Goal: Information Seeking & Learning: Learn about a topic

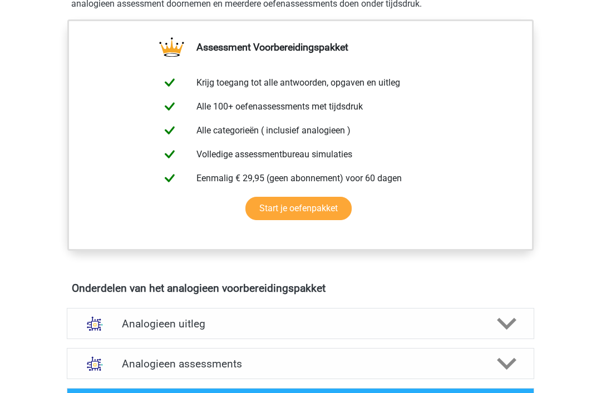
scroll to position [372, 0]
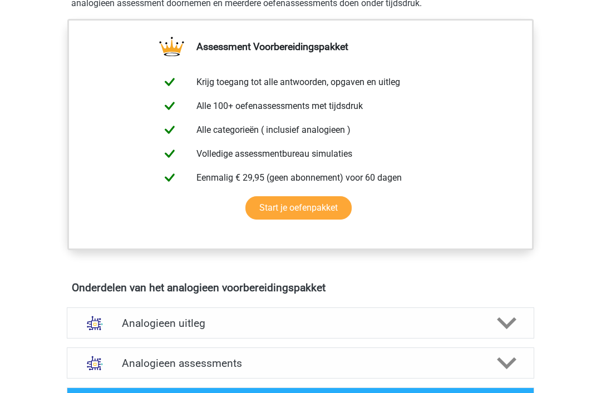
click at [509, 364] on polygon at bounding box center [506, 363] width 19 height 12
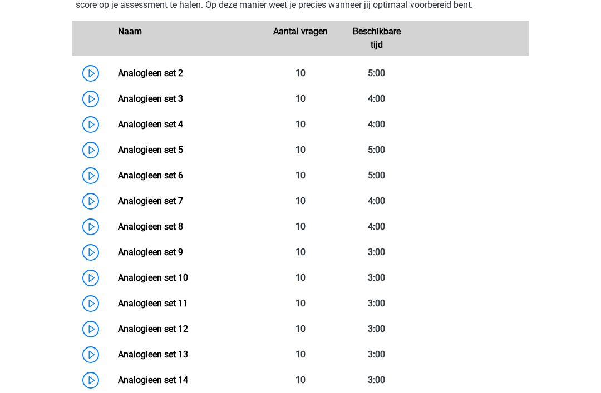
scroll to position [788, 0]
click at [122, 69] on link "Analogieen set 2" at bounding box center [150, 73] width 65 height 11
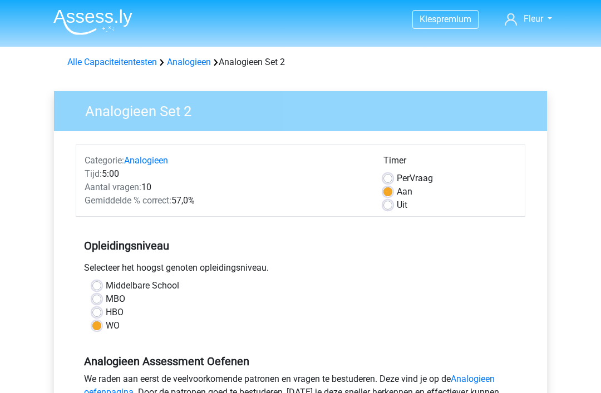
click at [390, 171] on div "Timer" at bounding box center [449, 163] width 133 height 18
click at [397, 179] on label "Per Vraag" at bounding box center [415, 178] width 36 height 13
click at [387, 179] on input "Per Vraag" at bounding box center [387, 177] width 9 height 11
radio input "true"
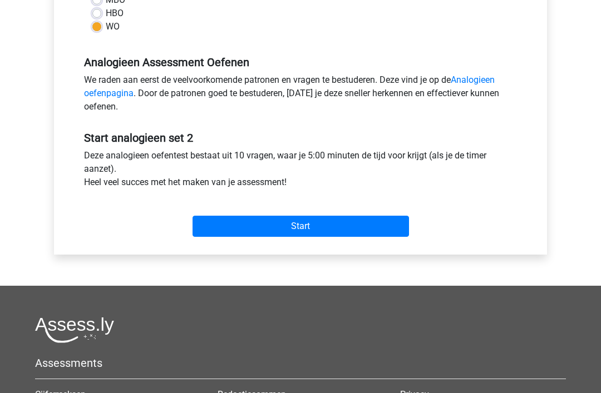
scroll to position [301, 0]
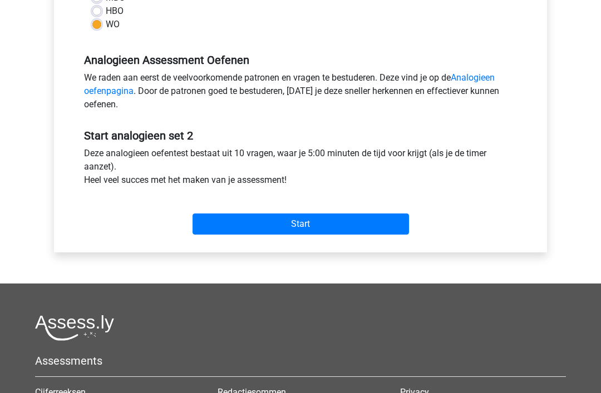
click at [318, 215] on input "Start" at bounding box center [300, 224] width 216 height 21
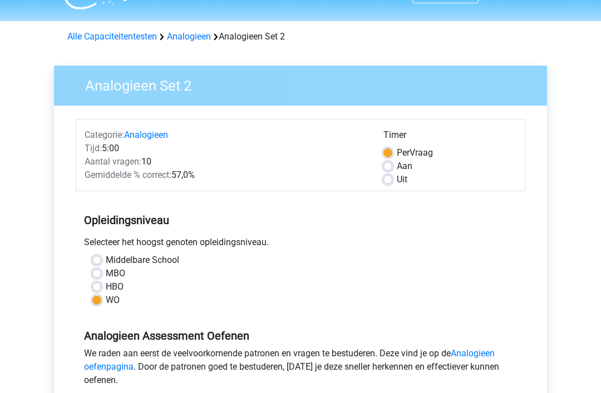
scroll to position [0, 0]
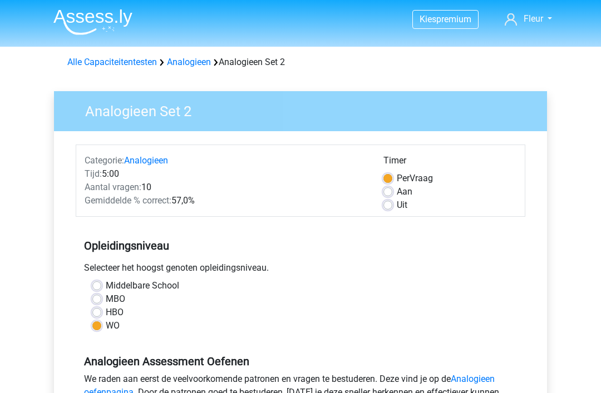
click at [194, 57] on link "Analogieen" at bounding box center [189, 62] width 44 height 11
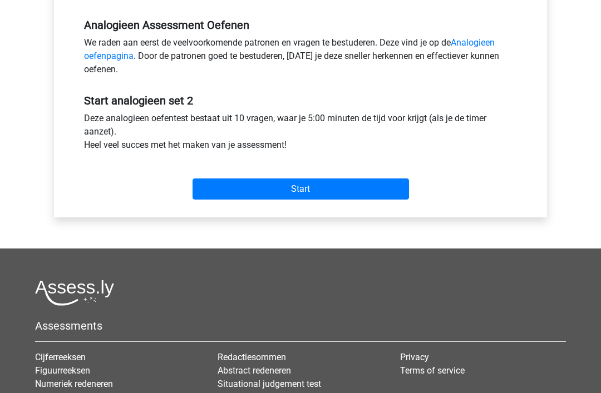
scroll to position [328, 0]
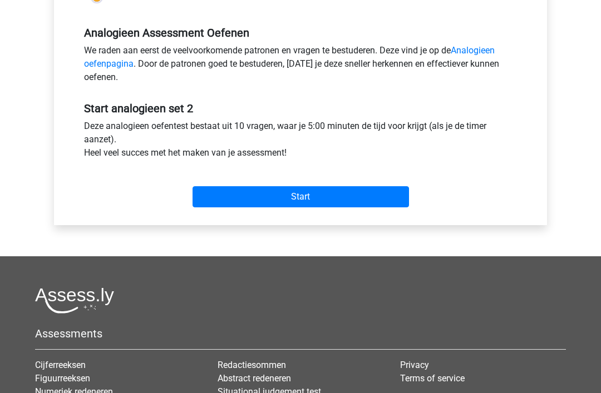
click at [306, 195] on input "Start" at bounding box center [300, 197] width 216 height 21
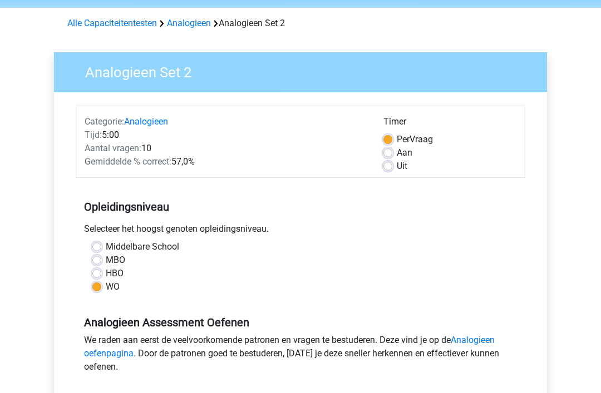
scroll to position [36, 0]
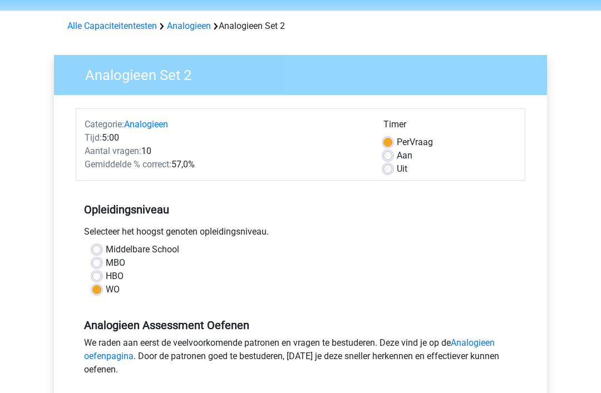
click at [483, 340] on link "Analogieen oefenpagina" at bounding box center [289, 350] width 410 height 24
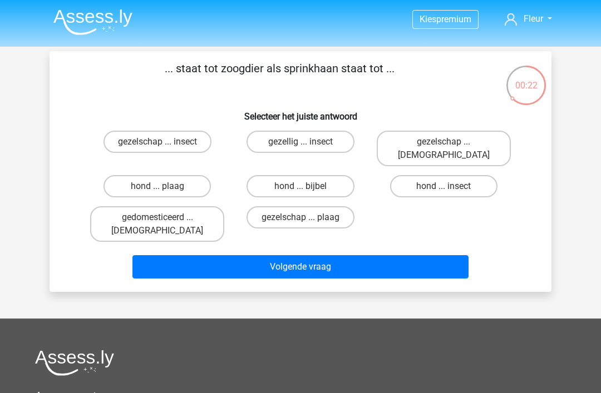
click at [449, 175] on label "hond ... insect" at bounding box center [443, 186] width 107 height 22
click at [449, 186] on input "hond ... insect" at bounding box center [446, 189] width 7 height 7
radio input "true"
click at [342, 255] on button "Volgende vraag" at bounding box center [300, 266] width 337 height 23
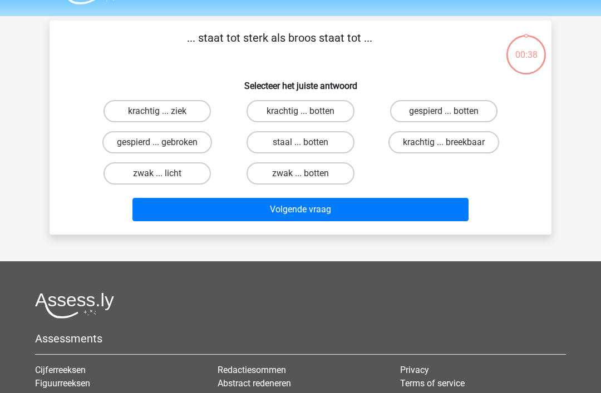
scroll to position [51, 0]
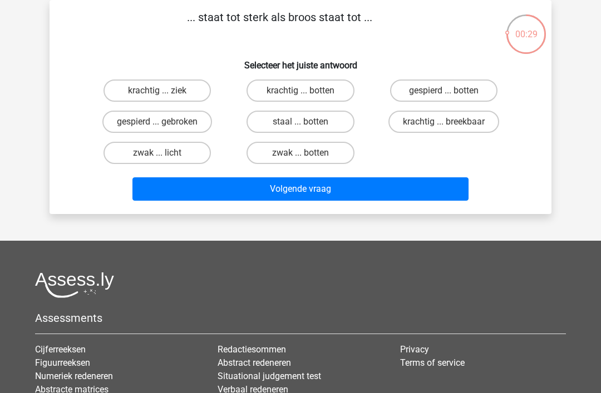
click at [447, 120] on label "krachtig ... breekbaar" at bounding box center [443, 122] width 111 height 22
click at [447, 122] on input "krachtig ... breekbaar" at bounding box center [446, 125] width 7 height 7
radio input "true"
click at [383, 187] on button "Volgende vraag" at bounding box center [300, 188] width 337 height 23
click at [309, 155] on label "keek ... kok" at bounding box center [299, 153] width 107 height 22
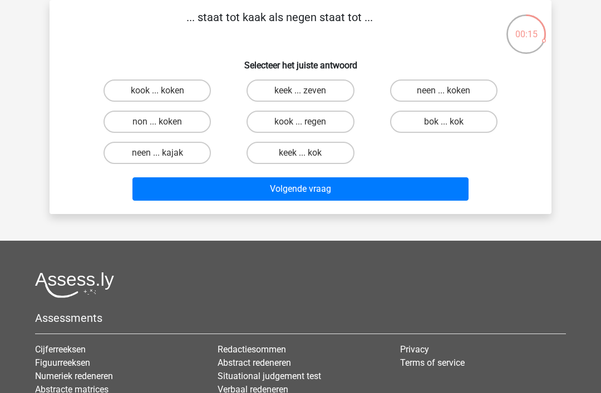
click at [308, 155] on input "keek ... kok" at bounding box center [303, 156] width 7 height 7
radio input "true"
click at [295, 179] on button "Volgende vraag" at bounding box center [300, 188] width 337 height 23
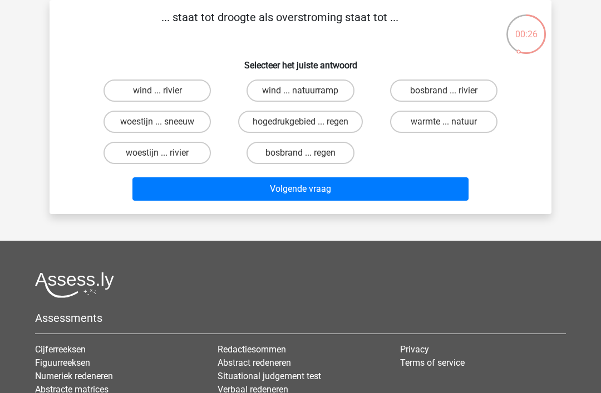
click at [148, 159] on label "woestijn ... rivier" at bounding box center [156, 153] width 107 height 22
click at [157, 159] on input "woestijn ... rivier" at bounding box center [160, 156] width 7 height 7
radio input "true"
click at [271, 189] on button "Volgende vraag" at bounding box center [300, 188] width 337 height 23
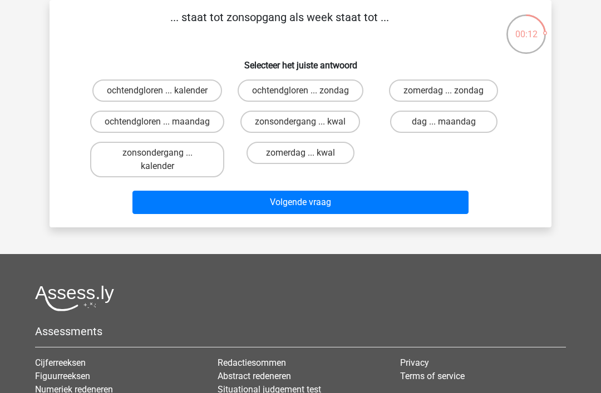
click at [194, 87] on label "ochtendgloren ... kalender" at bounding box center [157, 91] width 130 height 22
click at [165, 91] on input "ochtendgloren ... kalender" at bounding box center [160, 94] width 7 height 7
radio input "true"
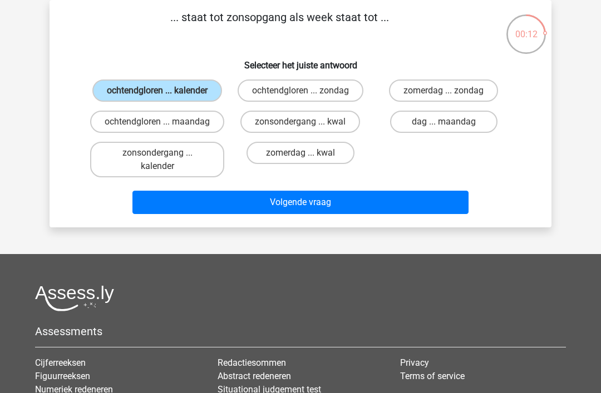
click at [330, 214] on button "Volgende vraag" at bounding box center [300, 202] width 337 height 23
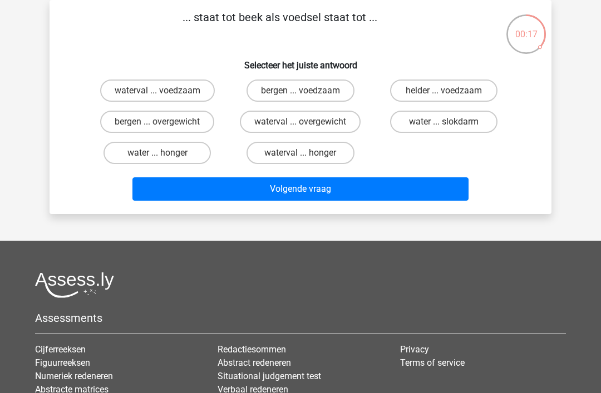
click at [464, 120] on label "water ... slokdarm" at bounding box center [443, 122] width 107 height 22
click at [451, 122] on input "water ... slokdarm" at bounding box center [446, 125] width 7 height 7
radio input "true"
click at [342, 191] on button "Volgende vraag" at bounding box center [300, 188] width 337 height 23
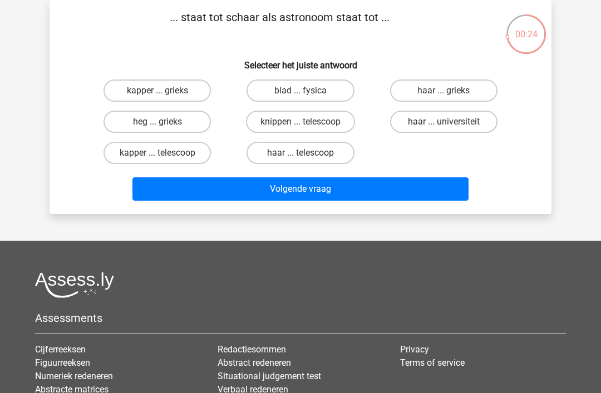
click at [169, 153] on label "kapper ... telescoop" at bounding box center [156, 153] width 107 height 22
click at [165, 153] on input "kapper ... telescoop" at bounding box center [160, 156] width 7 height 7
radio input "true"
click at [311, 187] on button "Volgende vraag" at bounding box center [300, 188] width 337 height 23
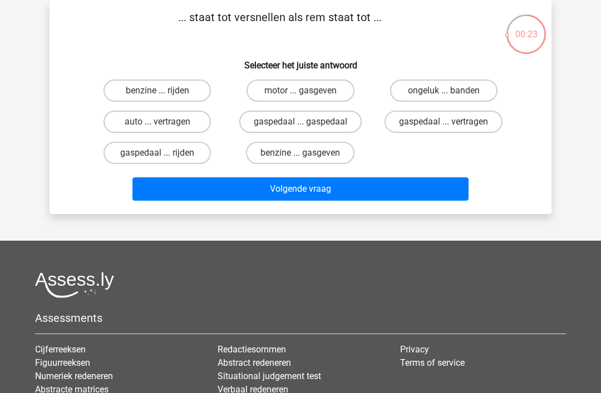
click at [443, 123] on label "gaspedaal ... vertragen" at bounding box center [443, 122] width 118 height 22
click at [443, 123] on input "gaspedaal ... vertragen" at bounding box center [446, 125] width 7 height 7
radio input "true"
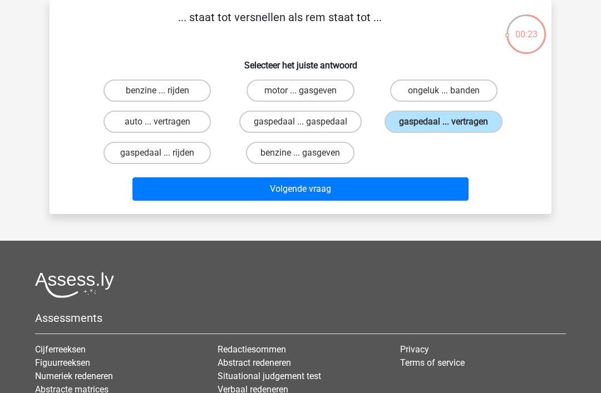
click at [320, 187] on button "Volgende vraag" at bounding box center [300, 188] width 337 height 23
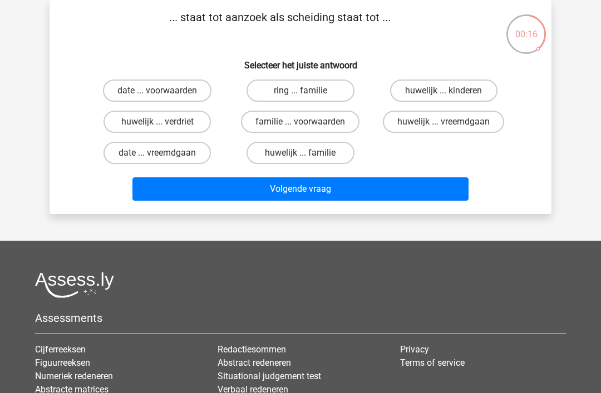
click at [172, 126] on label "huwelijk ... verdriet" at bounding box center [156, 122] width 107 height 22
click at [165, 126] on input "huwelijk ... verdriet" at bounding box center [160, 125] width 7 height 7
radio input "true"
click at [424, 120] on label "huwelijk ... vreemdgaan" at bounding box center [443, 122] width 121 height 22
click at [443, 122] on input "huwelijk ... vreemdgaan" at bounding box center [446, 125] width 7 height 7
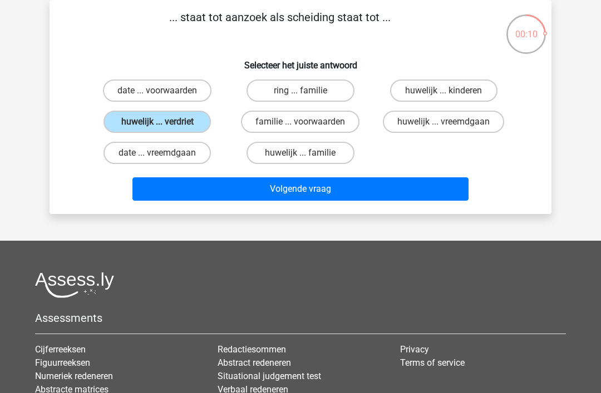
radio input "true"
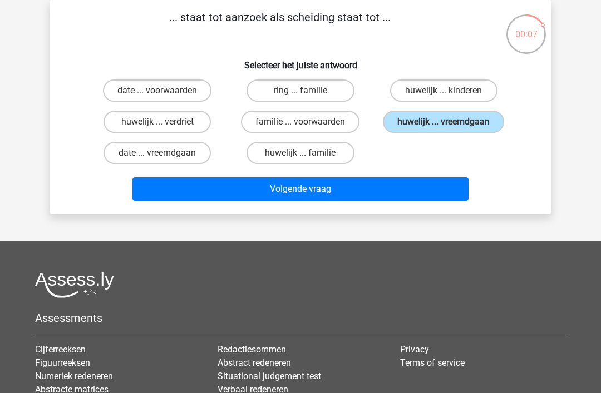
click at [303, 185] on button "Volgende vraag" at bounding box center [300, 188] width 337 height 23
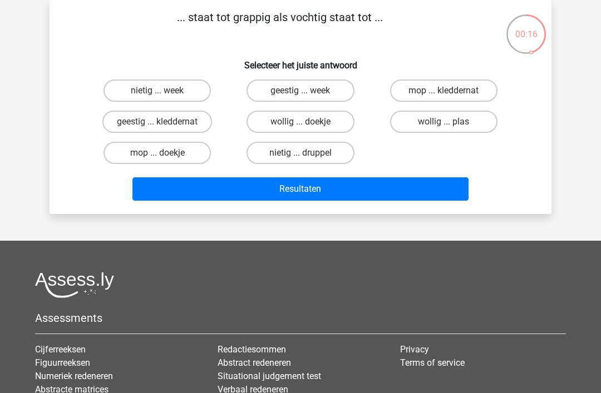
click at [291, 89] on label "geestig ... week" at bounding box center [299, 91] width 107 height 22
click at [300, 91] on input "geestig ... week" at bounding box center [303, 94] width 7 height 7
radio input "true"
click at [273, 191] on button "Resultaten" at bounding box center [300, 188] width 337 height 23
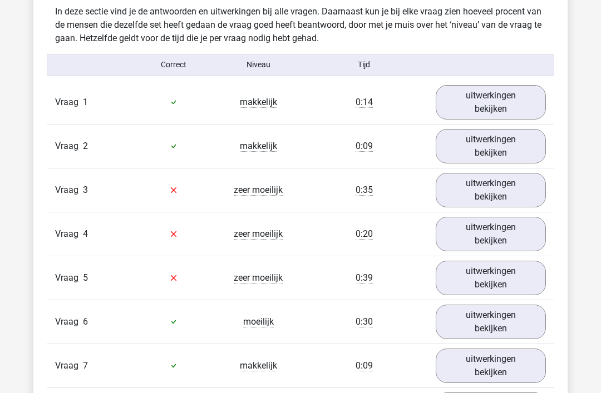
scroll to position [862, 0]
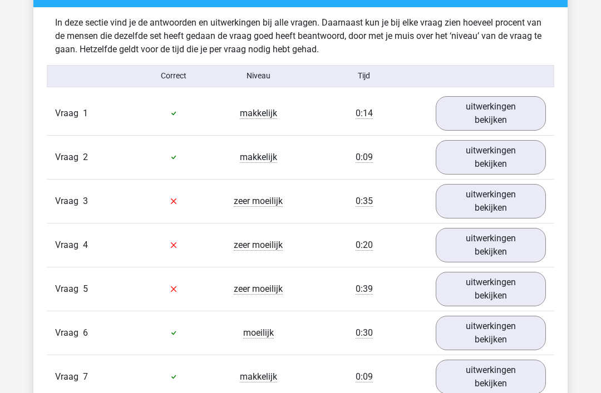
click at [489, 200] on link "uitwerkingen bekijken" at bounding box center [491, 202] width 110 height 34
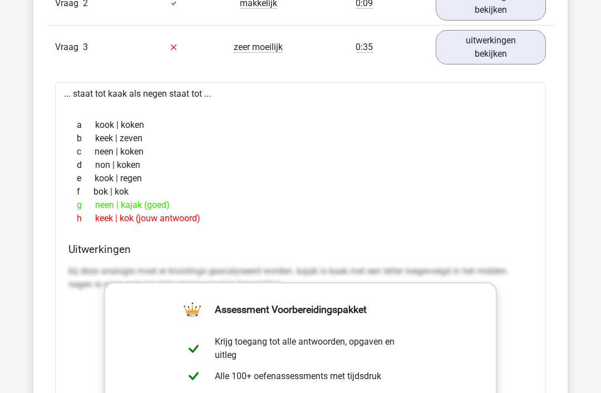
scroll to position [1017, 0]
click at [506, 51] on link "uitwerkingen bekijken" at bounding box center [491, 47] width 110 height 34
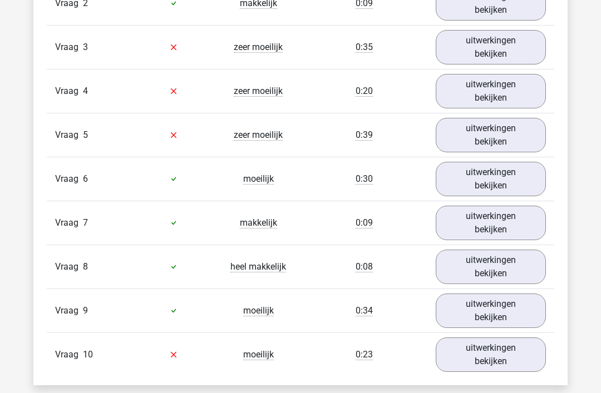
click at [482, 89] on link "uitwerkingen bekijken" at bounding box center [491, 91] width 110 height 34
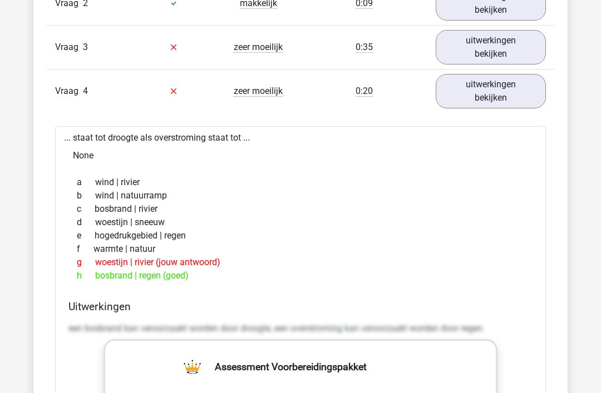
click at [501, 94] on link "uitwerkingen bekijken" at bounding box center [491, 91] width 110 height 34
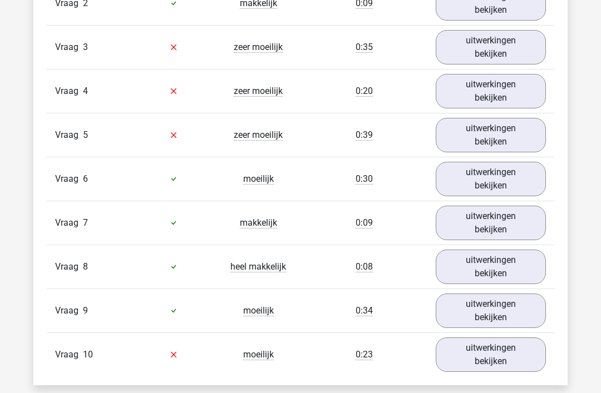
click at [498, 141] on link "uitwerkingen bekijken" at bounding box center [491, 135] width 110 height 34
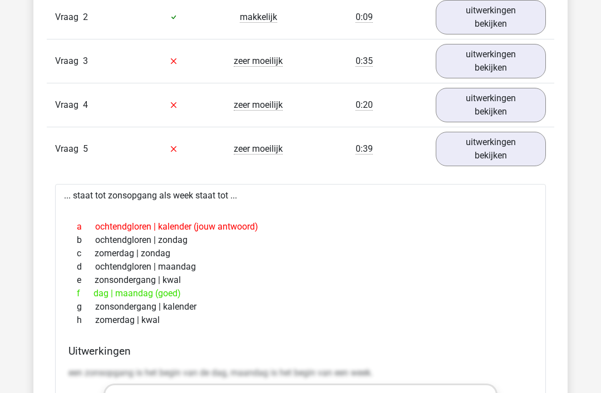
click at [486, 149] on link "uitwerkingen bekijken" at bounding box center [491, 149] width 110 height 34
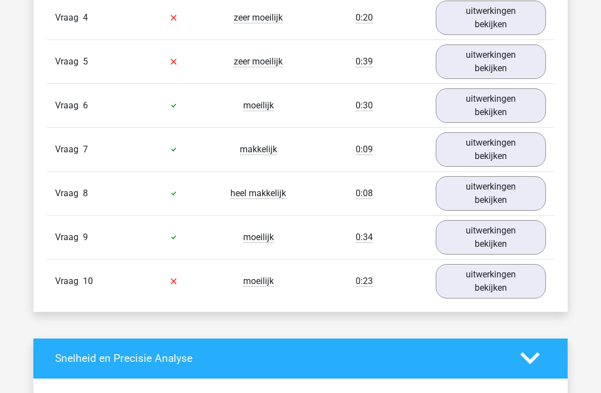
scroll to position [1094, 0]
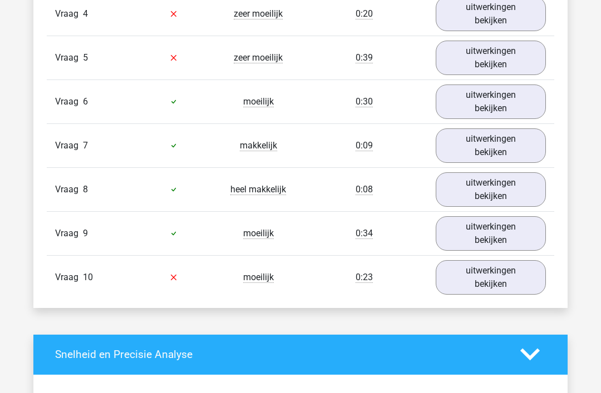
click at [502, 105] on link "uitwerkingen bekijken" at bounding box center [491, 102] width 110 height 34
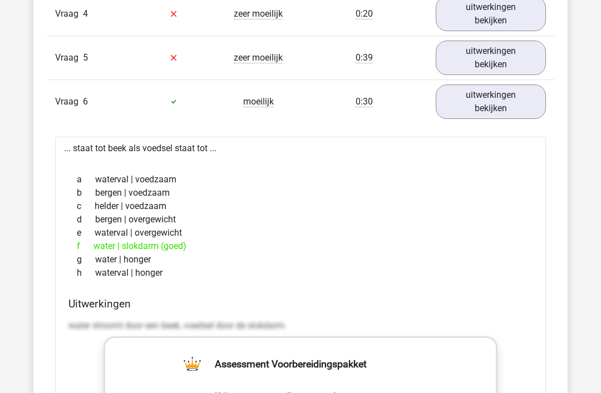
click at [484, 96] on link "uitwerkingen bekijken" at bounding box center [491, 102] width 110 height 34
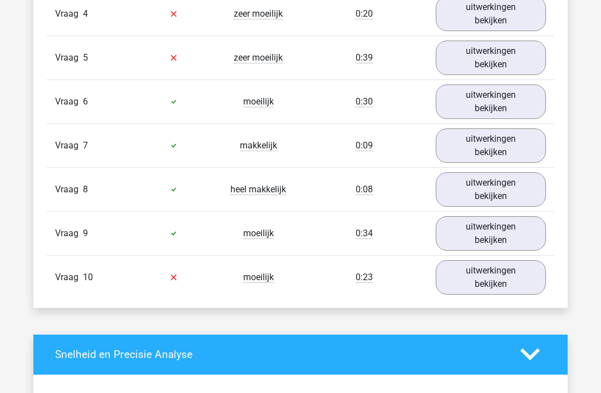
click at [501, 144] on link "uitwerkingen bekijken" at bounding box center [491, 145] width 110 height 34
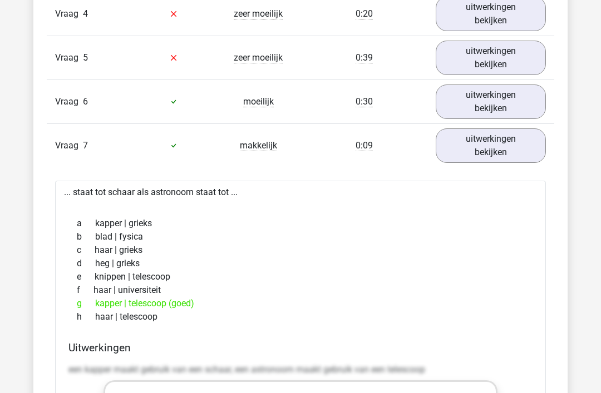
click at [499, 142] on link "uitwerkingen bekijken" at bounding box center [491, 145] width 110 height 34
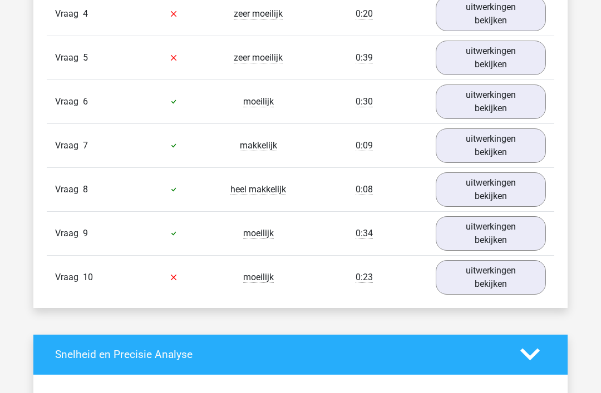
click at [501, 189] on link "uitwerkingen bekijken" at bounding box center [491, 189] width 110 height 34
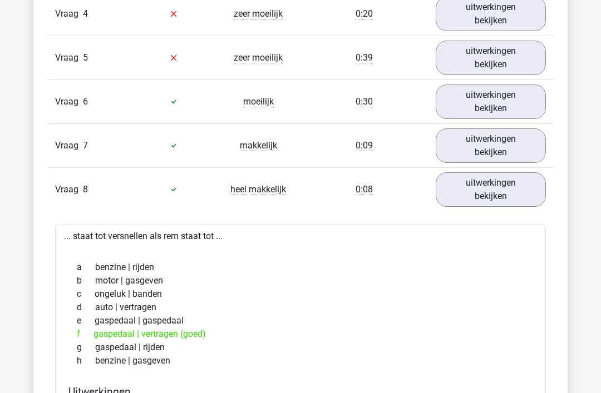
click at [512, 183] on link "uitwerkingen bekijken" at bounding box center [491, 189] width 110 height 34
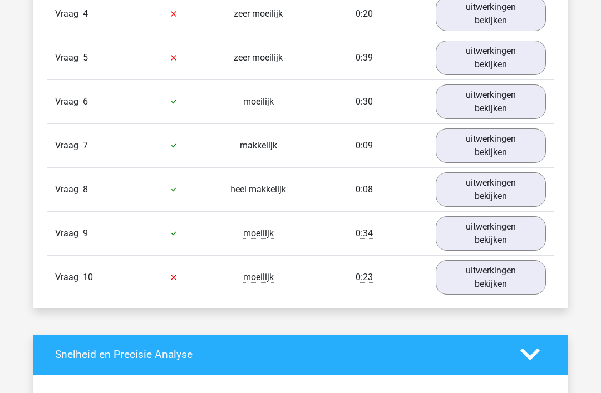
click at [497, 232] on link "uitwerkingen bekijken" at bounding box center [491, 233] width 110 height 34
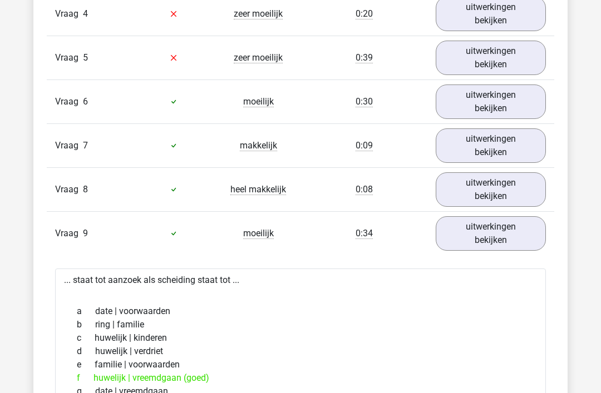
click at [497, 227] on link "uitwerkingen bekijken" at bounding box center [491, 233] width 110 height 34
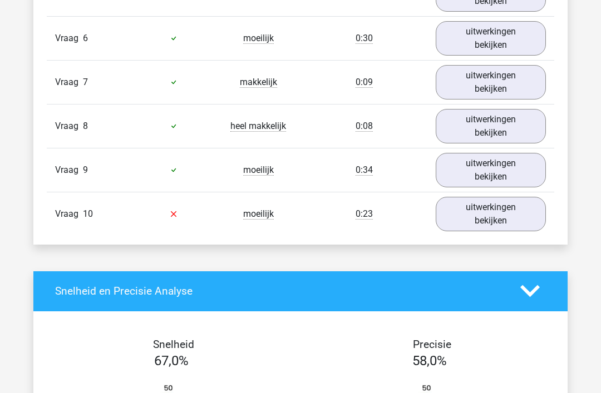
click at [481, 212] on link "uitwerkingen bekijken" at bounding box center [491, 214] width 110 height 34
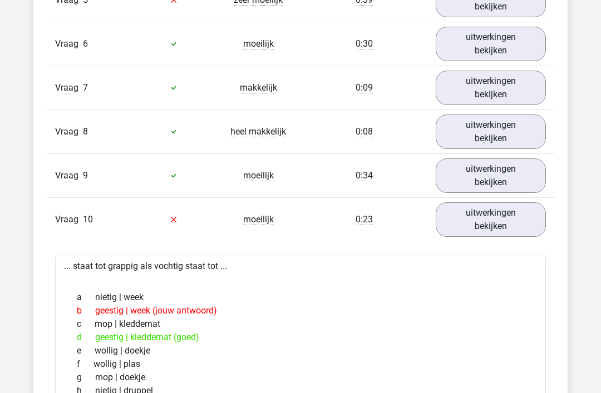
scroll to position [1145, 0]
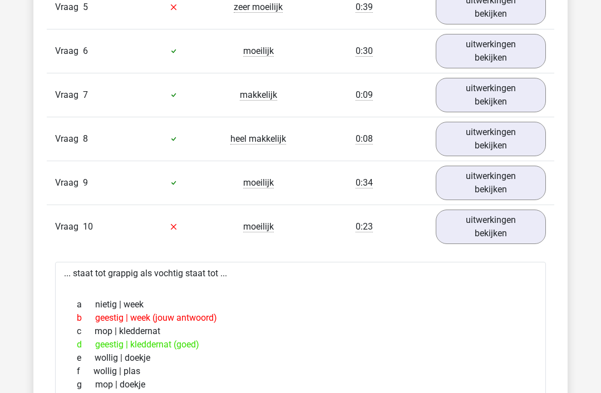
click at [490, 226] on link "uitwerkingen bekijken" at bounding box center [491, 227] width 110 height 34
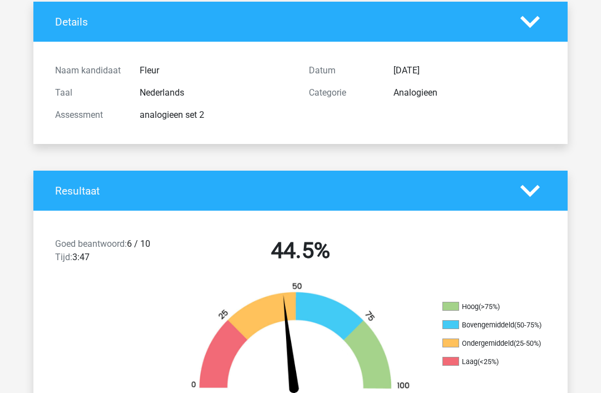
scroll to position [0, 0]
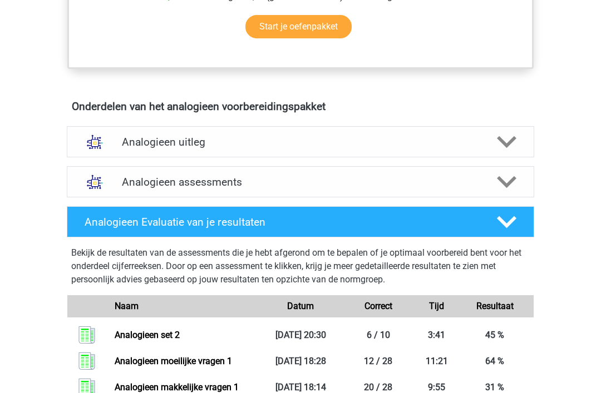
scroll to position [549, 0]
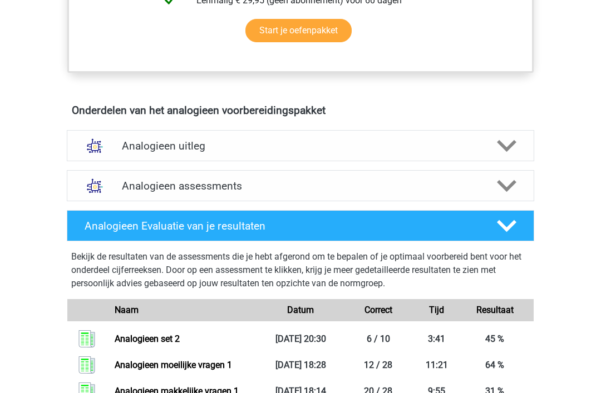
click at [505, 219] on icon at bounding box center [506, 225] width 19 height 19
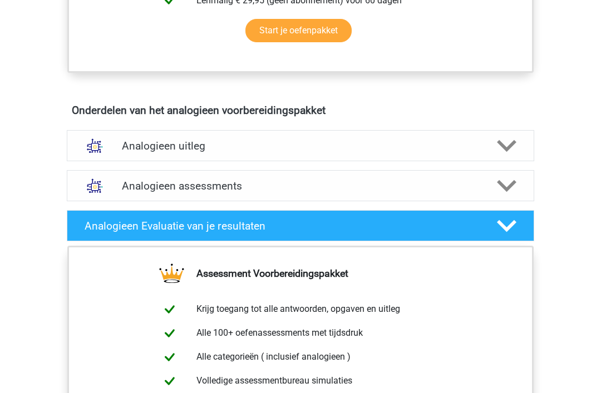
click at [506, 216] on icon at bounding box center [506, 225] width 19 height 19
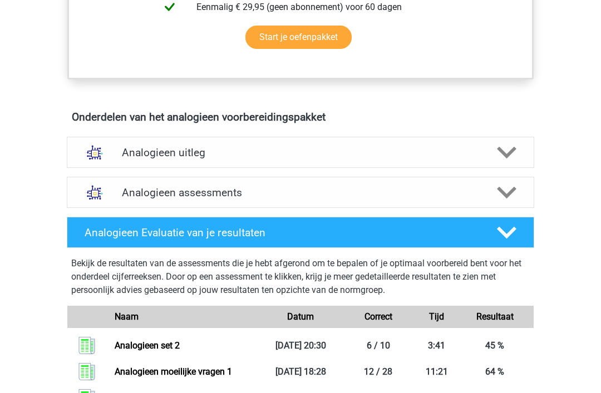
scroll to position [537, 0]
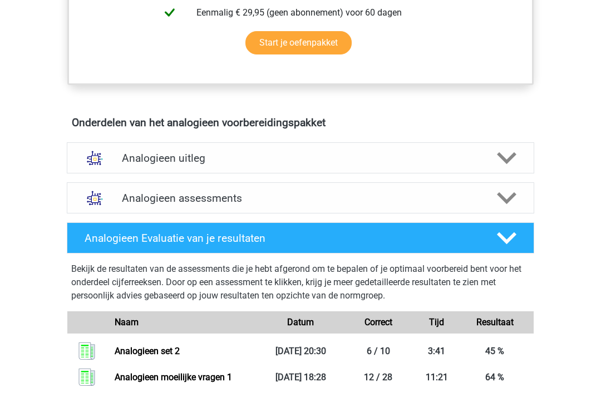
click at [502, 195] on icon at bounding box center [506, 198] width 19 height 19
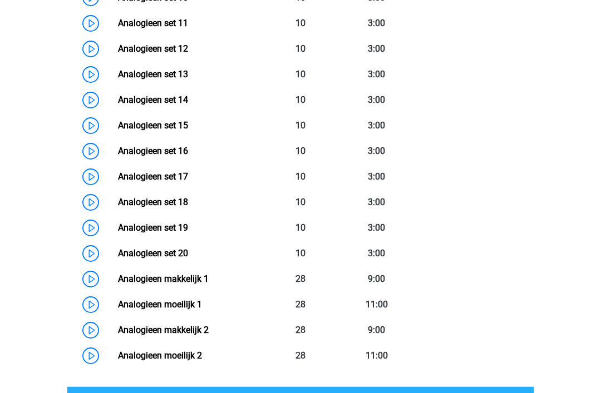
scroll to position [1068, 0]
click at [172, 354] on link "Analogieen moeilijk 2" at bounding box center [160, 355] width 84 height 11
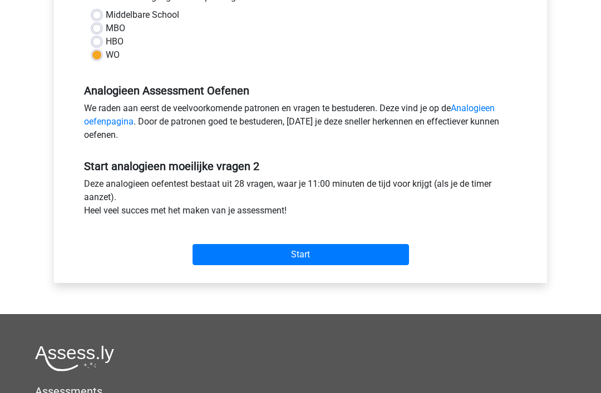
scroll to position [271, 0]
click at [300, 251] on input "Start" at bounding box center [300, 254] width 216 height 21
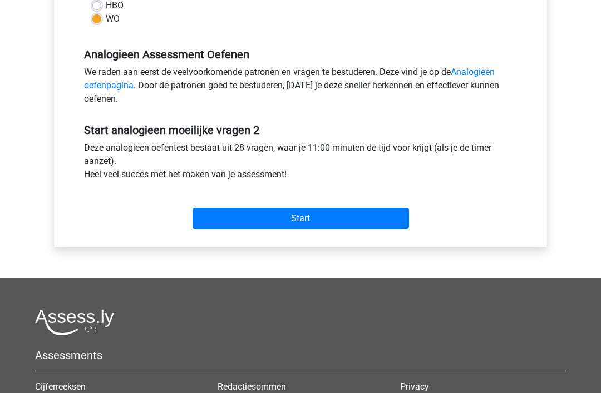
click at [297, 213] on input "Start" at bounding box center [300, 219] width 216 height 21
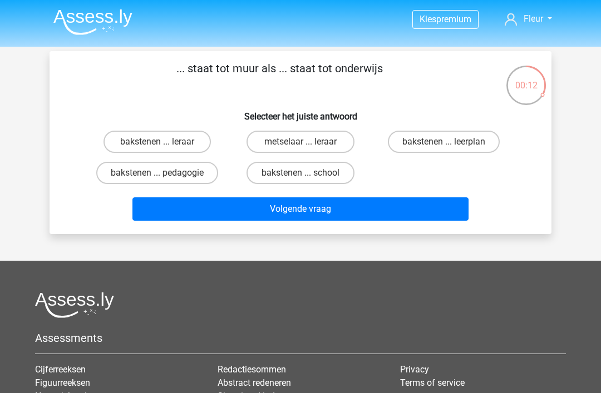
click at [306, 140] on label "metselaar ... leraar" at bounding box center [299, 142] width 107 height 22
click at [306, 142] on input "metselaar ... leraar" at bounding box center [303, 145] width 7 height 7
radio input "true"
click at [309, 207] on button "Volgende vraag" at bounding box center [300, 208] width 337 height 23
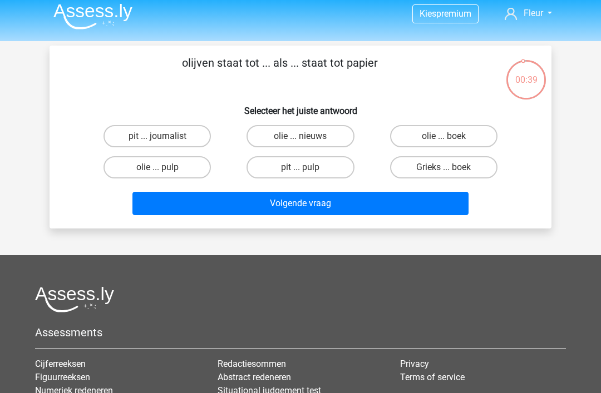
scroll to position [5, 0]
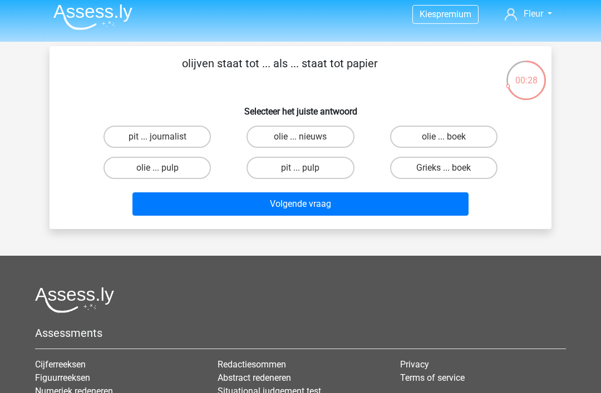
click at [455, 136] on label "olie ... boek" at bounding box center [443, 137] width 107 height 22
click at [451, 137] on input "olie ... boek" at bounding box center [446, 140] width 7 height 7
radio input "true"
click at [328, 198] on button "Volgende vraag" at bounding box center [300, 203] width 337 height 23
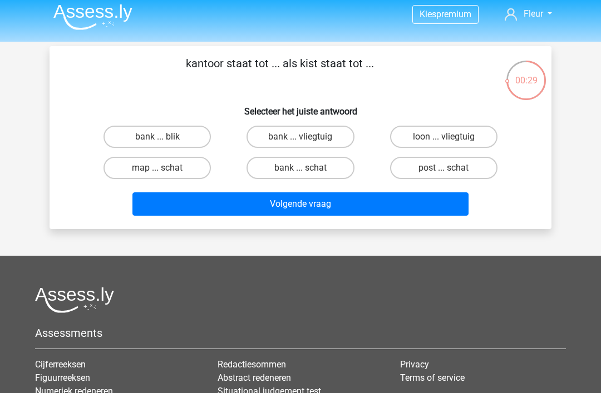
click at [451, 171] on input "post ... schat" at bounding box center [446, 171] width 7 height 7
radio input "true"
click at [365, 202] on button "Volgende vraag" at bounding box center [300, 203] width 337 height 23
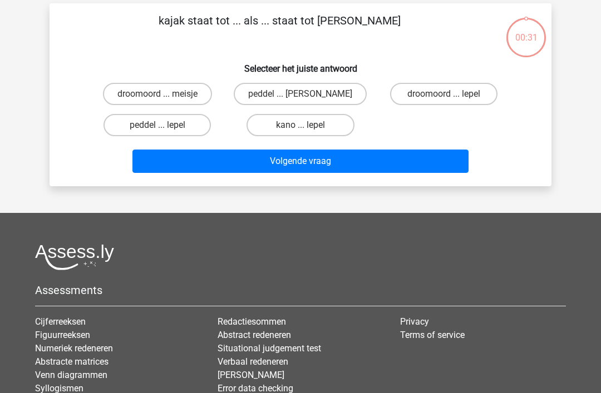
scroll to position [51, 0]
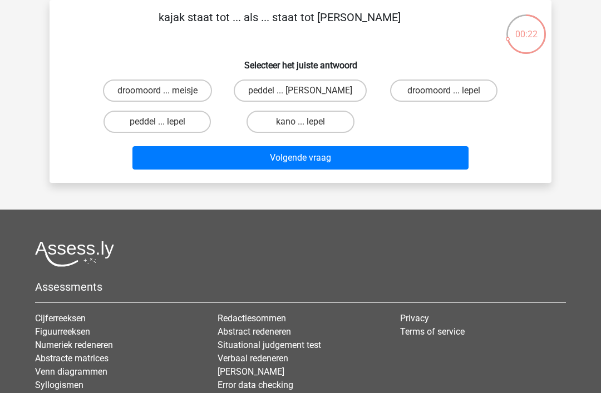
click at [444, 90] on label "droomoord ... lepel" at bounding box center [443, 91] width 107 height 22
click at [444, 91] on input "droomoord ... lepel" at bounding box center [446, 94] width 7 height 7
radio input "true"
click at [375, 159] on button "Volgende vraag" at bounding box center [300, 157] width 337 height 23
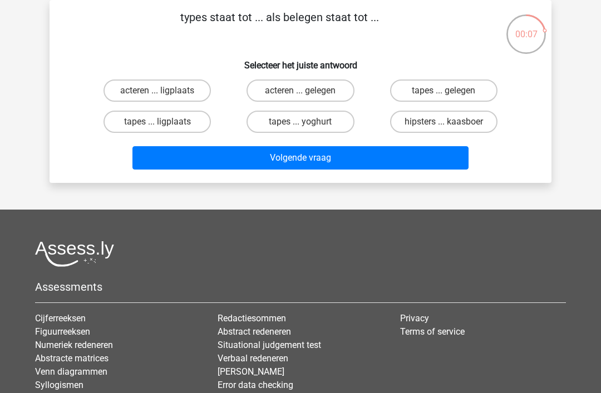
click at [313, 90] on label "acteren ... gelegen" at bounding box center [299, 91] width 107 height 22
click at [308, 91] on input "acteren ... gelegen" at bounding box center [303, 94] width 7 height 7
radio input "true"
click at [310, 157] on button "Volgende vraag" at bounding box center [300, 157] width 337 height 23
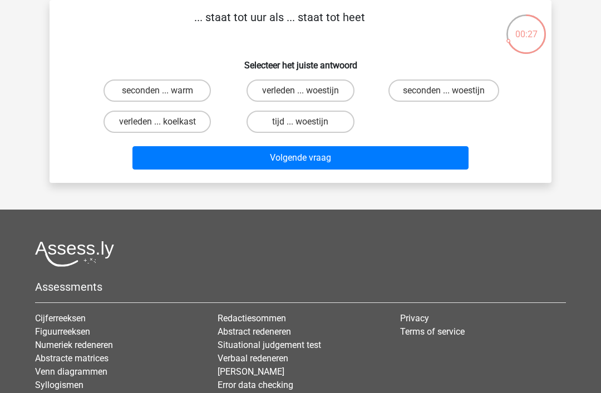
click at [147, 91] on label "seconden ... warm" at bounding box center [156, 91] width 107 height 22
click at [157, 91] on input "seconden ... warm" at bounding box center [160, 94] width 7 height 7
radio input "true"
click at [298, 154] on button "Volgende vraag" at bounding box center [300, 157] width 337 height 23
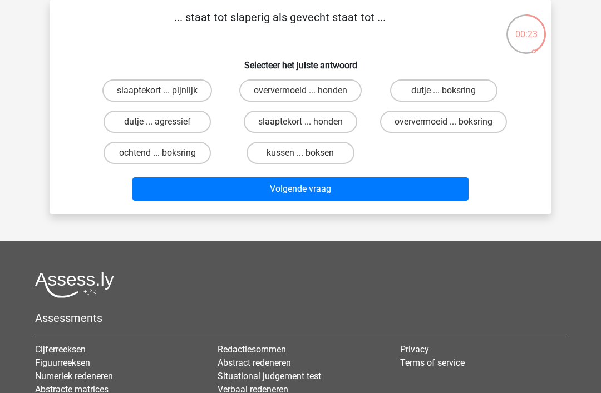
click at [170, 89] on label "slaaptekort ... pijnlijk" at bounding box center [157, 91] width 110 height 22
click at [165, 91] on input "slaaptekort ... pijnlijk" at bounding box center [160, 94] width 7 height 7
radio input "true"
click at [297, 86] on label "oververmoeid ... honden" at bounding box center [300, 91] width 122 height 22
click at [300, 91] on input "oververmoeid ... honden" at bounding box center [303, 94] width 7 height 7
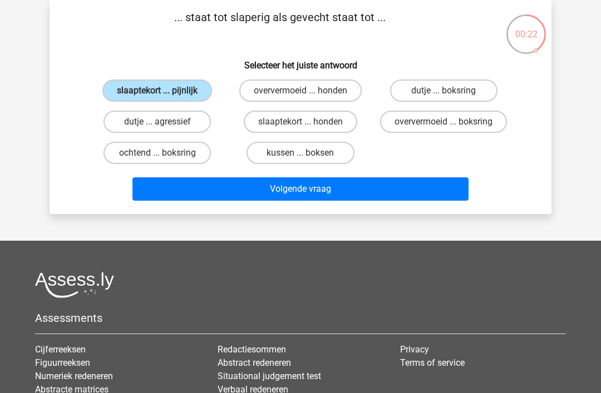
radio input "true"
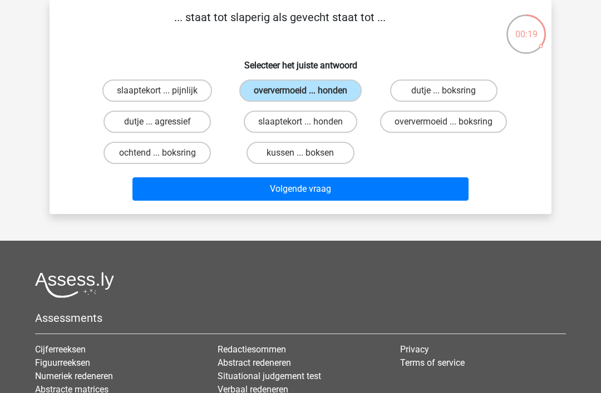
click at [166, 119] on label "dutje ... agressief" at bounding box center [156, 122] width 107 height 22
click at [165, 122] on input "dutje ... agressief" at bounding box center [160, 125] width 7 height 7
radio input "true"
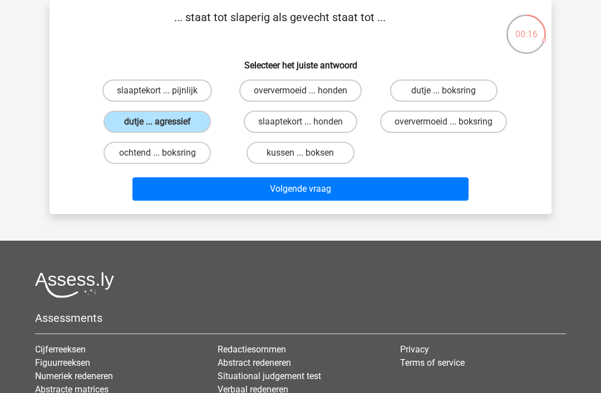
click at [294, 187] on button "Volgende vraag" at bounding box center [300, 188] width 337 height 23
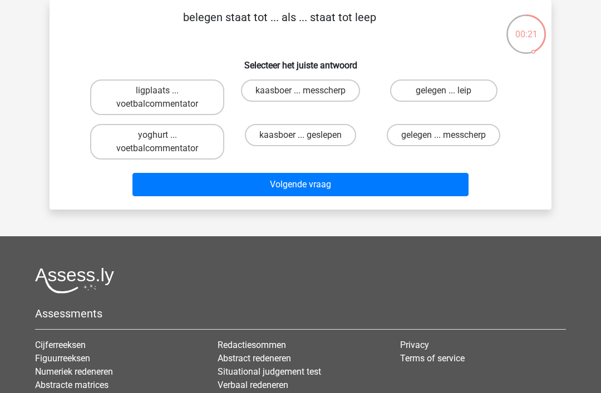
click at [454, 88] on label "gelegen ... leip" at bounding box center [443, 91] width 107 height 22
click at [451, 91] on input "gelegen ... leip" at bounding box center [446, 94] width 7 height 7
radio input "true"
click at [319, 178] on button "Volgende vraag" at bounding box center [300, 184] width 337 height 23
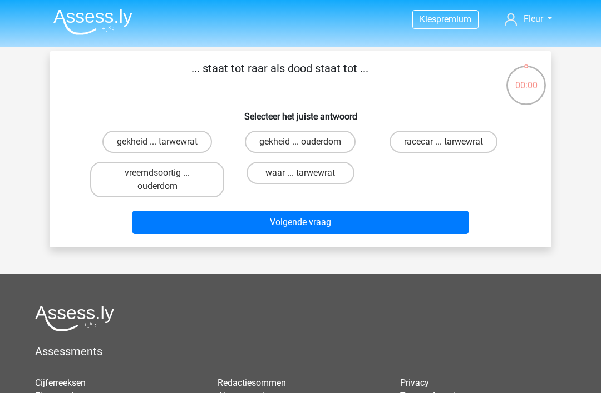
scroll to position [51, 0]
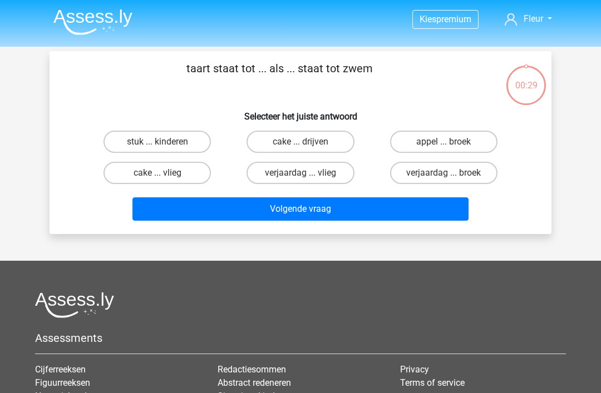
scroll to position [51, 0]
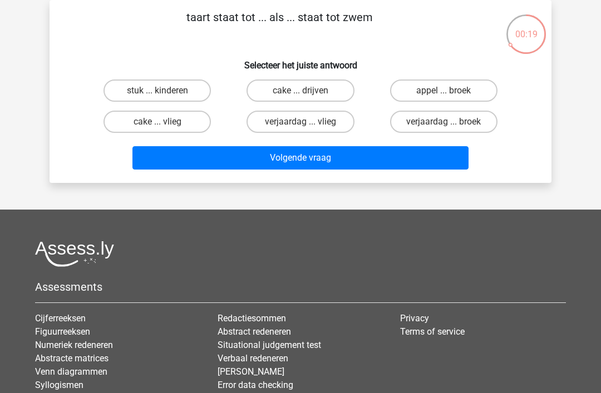
click at [443, 121] on label "verjaardag ... broek" at bounding box center [443, 122] width 107 height 22
click at [443, 122] on input "verjaardag ... broek" at bounding box center [446, 125] width 7 height 7
radio input "true"
click at [332, 156] on button "Volgende vraag" at bounding box center [300, 157] width 337 height 23
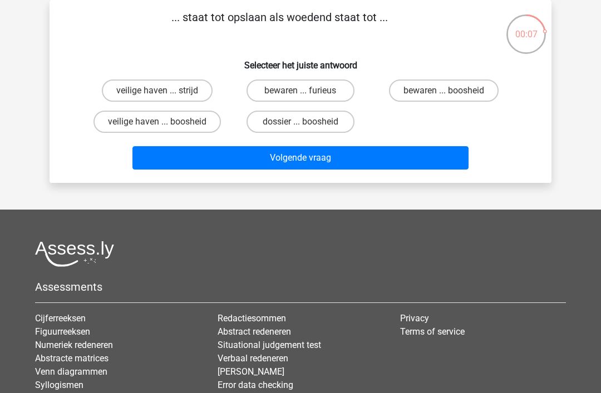
click at [438, 88] on label "bewaren ... boosheid" at bounding box center [444, 91] width 110 height 22
click at [443, 91] on input "bewaren ... boosheid" at bounding box center [446, 94] width 7 height 7
radio input "true"
click at [319, 158] on button "Volgende vraag" at bounding box center [300, 157] width 337 height 23
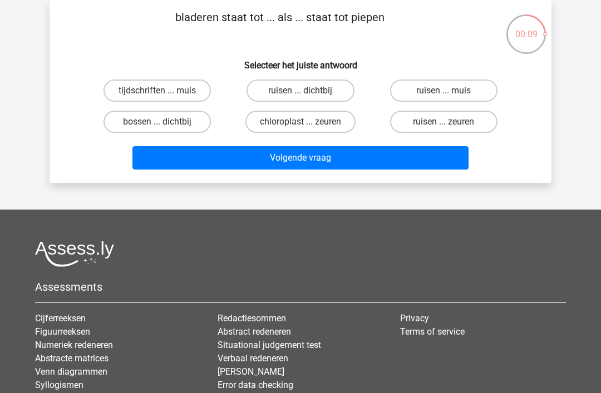
click at [449, 126] on input "ruisen ... zeuren" at bounding box center [446, 125] width 7 height 7
radio input "true"
click at [352, 159] on button "Volgende vraag" at bounding box center [300, 157] width 337 height 23
click at [436, 118] on label "jeugd ... ster" at bounding box center [443, 122] width 107 height 22
click at [443, 122] on input "jeugd ... ster" at bounding box center [446, 125] width 7 height 7
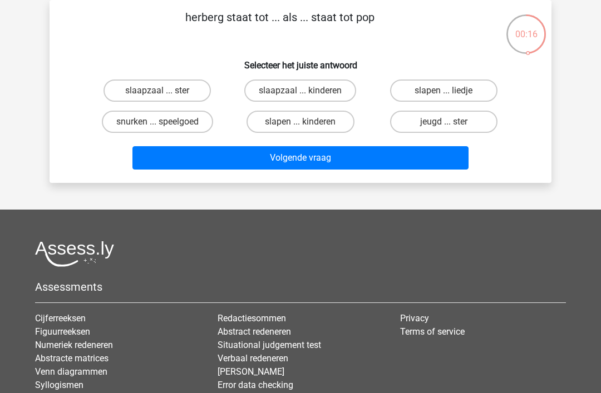
radio input "true"
click at [320, 159] on button "Volgende vraag" at bounding box center [300, 157] width 337 height 23
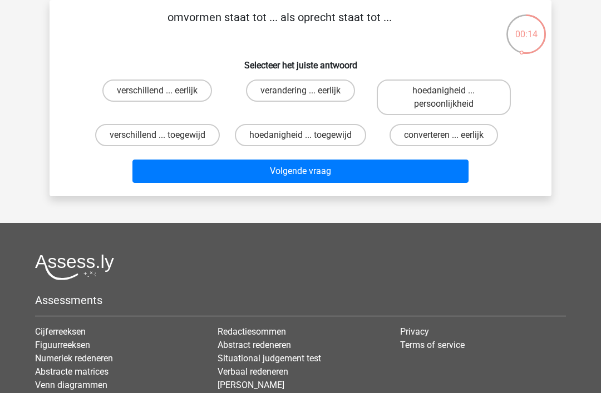
click at [292, 89] on label "verandering ... eerlijk" at bounding box center [300, 91] width 109 height 22
click at [300, 91] on input "verandering ... eerlijk" at bounding box center [303, 94] width 7 height 7
radio input "true"
click at [283, 172] on button "Volgende vraag" at bounding box center [300, 171] width 337 height 23
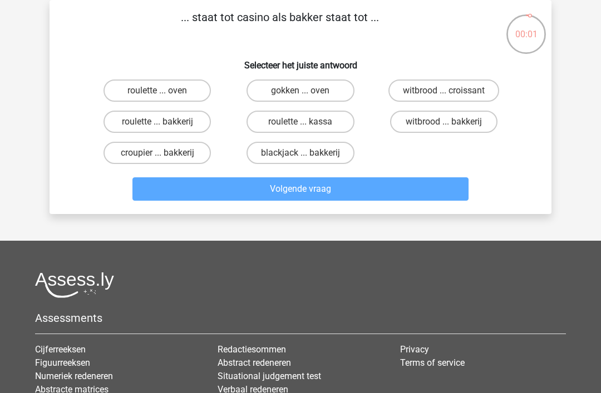
click at [174, 123] on label "roulette ... bakkerij" at bounding box center [156, 122] width 107 height 22
click at [165, 123] on input "roulette ... bakkerij" at bounding box center [160, 125] width 7 height 7
radio input "true"
click at [162, 160] on input "croupier ... bakkerij" at bounding box center [160, 156] width 7 height 7
radio input "true"
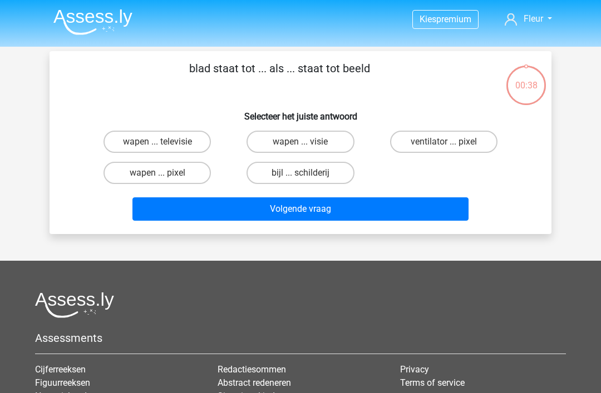
scroll to position [51, 0]
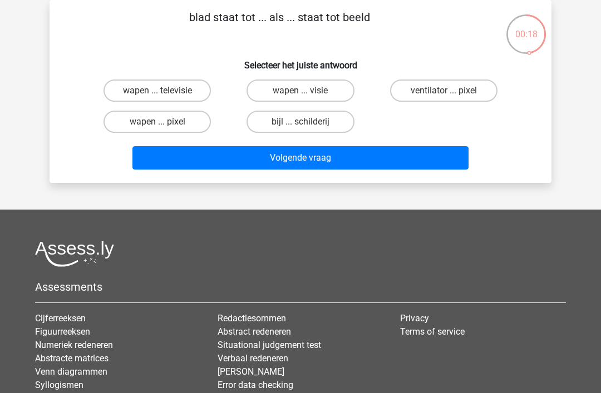
click at [176, 87] on label "wapen ... televisie" at bounding box center [156, 91] width 107 height 22
click at [165, 91] on input "wapen ... televisie" at bounding box center [160, 94] width 7 height 7
radio input "true"
click at [258, 150] on button "Volgende vraag" at bounding box center [300, 157] width 337 height 23
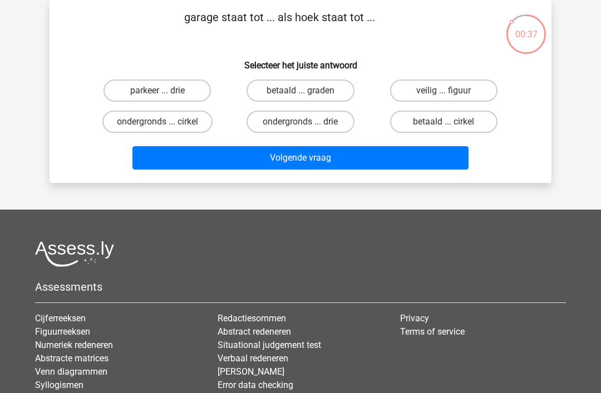
click at [146, 90] on label "parkeer ... drie" at bounding box center [156, 91] width 107 height 22
click at [157, 91] on input "parkeer ... drie" at bounding box center [160, 94] width 7 height 7
radio input "true"
click at [258, 153] on button "Volgende vraag" at bounding box center [300, 157] width 337 height 23
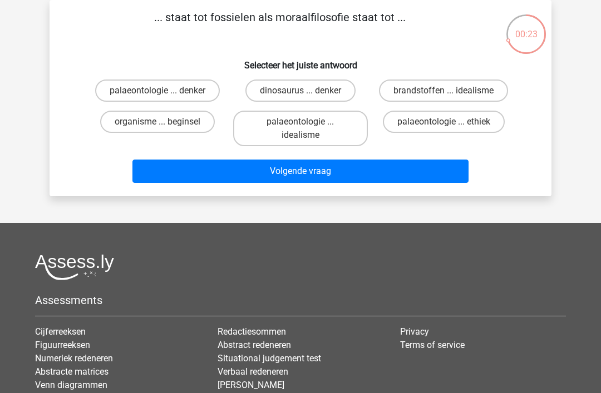
click at [170, 121] on label "organisme ... beginsel" at bounding box center [157, 122] width 115 height 22
click at [165, 122] on input "organisme ... beginsel" at bounding box center [160, 125] width 7 height 7
radio input "true"
click at [278, 167] on button "Volgende vraag" at bounding box center [300, 171] width 337 height 23
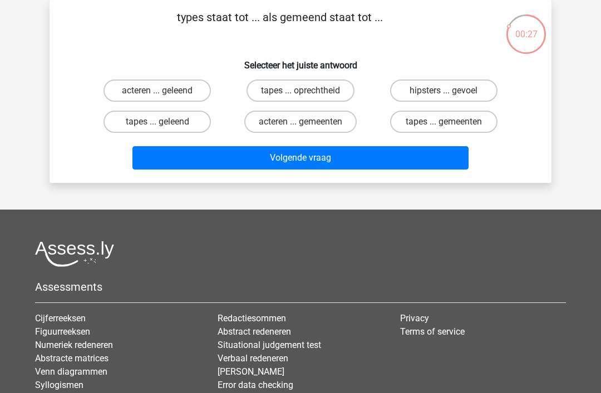
click at [171, 91] on label "acteren ... geleend" at bounding box center [156, 91] width 107 height 22
click at [165, 91] on input "acteren ... geleend" at bounding box center [160, 94] width 7 height 7
radio input "true"
click at [279, 152] on button "Volgende vraag" at bounding box center [300, 157] width 337 height 23
click at [300, 85] on label "willen ... overtreding" at bounding box center [299, 91] width 107 height 22
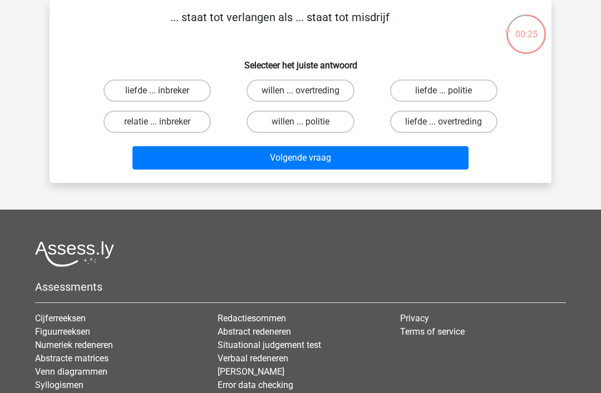
click at [300, 91] on input "willen ... overtreding" at bounding box center [303, 94] width 7 height 7
radio input "true"
click at [280, 150] on button "Volgende vraag" at bounding box center [300, 157] width 337 height 23
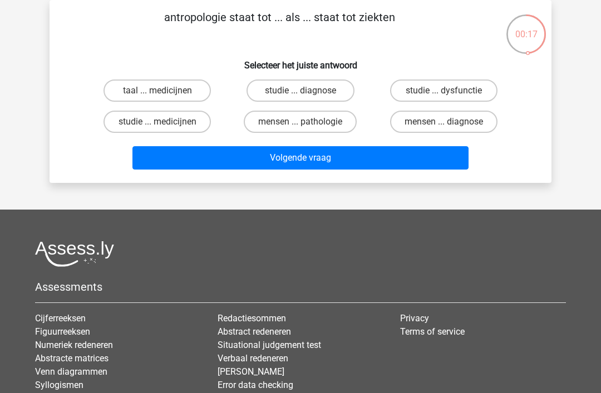
click at [464, 121] on label "mensen ... diagnose" at bounding box center [443, 122] width 107 height 22
click at [451, 122] on input "mensen ... diagnose" at bounding box center [446, 125] width 7 height 7
radio input "true"
click at [409, 157] on button "Volgende vraag" at bounding box center [300, 157] width 337 height 23
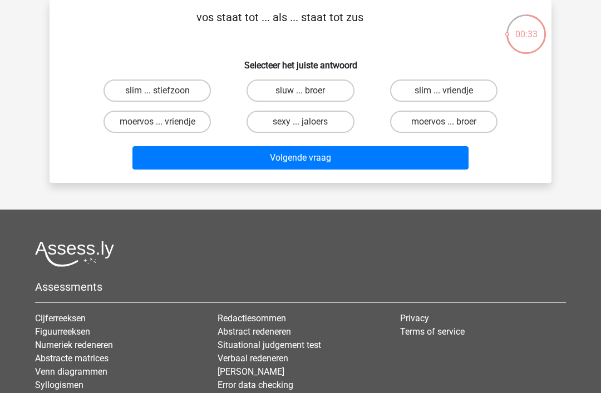
click at [291, 92] on label "sluw ... broer" at bounding box center [299, 91] width 107 height 22
click at [300, 92] on input "sluw ... broer" at bounding box center [303, 94] width 7 height 7
radio input "true"
click at [276, 154] on button "Volgende vraag" at bounding box center [300, 157] width 337 height 23
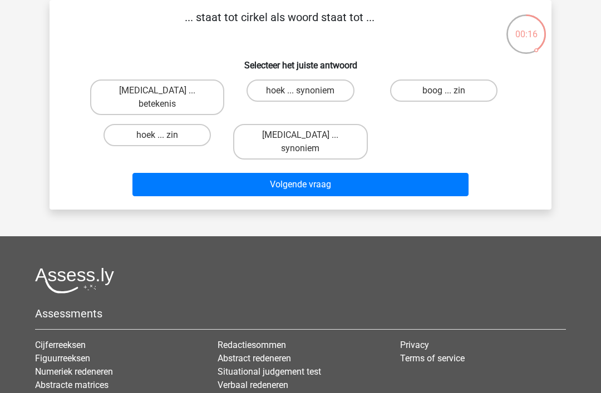
click at [320, 124] on label "bal ... synoniem" at bounding box center [300, 142] width 134 height 36
click at [308, 135] on input "bal ... synoniem" at bounding box center [303, 138] width 7 height 7
radio input "true"
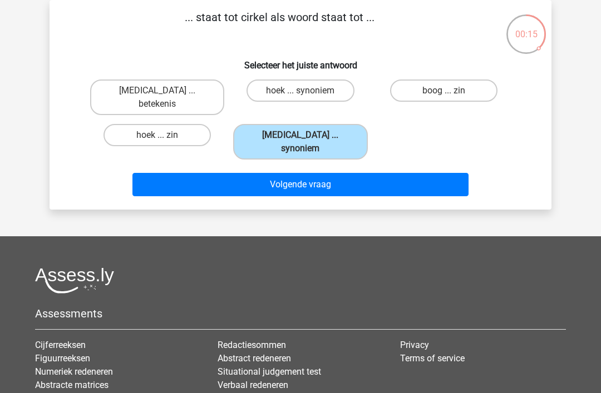
click at [323, 173] on button "Volgende vraag" at bounding box center [300, 184] width 337 height 23
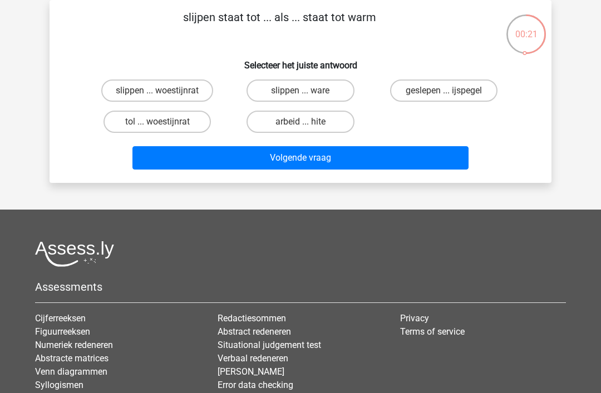
click at [305, 125] on input "arbeid ... hite" at bounding box center [303, 125] width 7 height 7
radio input "true"
click at [283, 157] on button "Volgende vraag" at bounding box center [300, 157] width 337 height 23
click at [179, 124] on label "vliegtuig ... bougie" at bounding box center [156, 122] width 107 height 22
click at [165, 124] on input "vliegtuig ... bougie" at bounding box center [160, 125] width 7 height 7
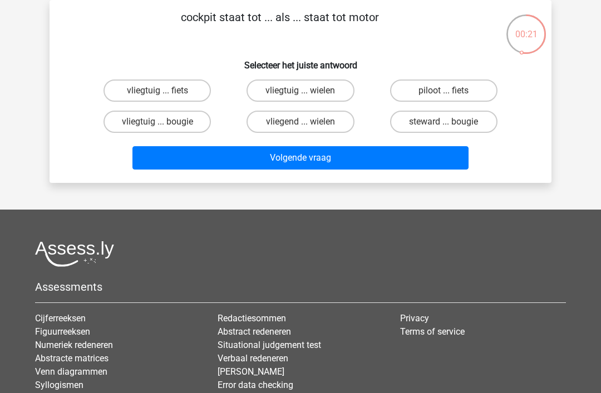
radio input "true"
click at [308, 151] on button "Volgende vraag" at bounding box center [300, 157] width 337 height 23
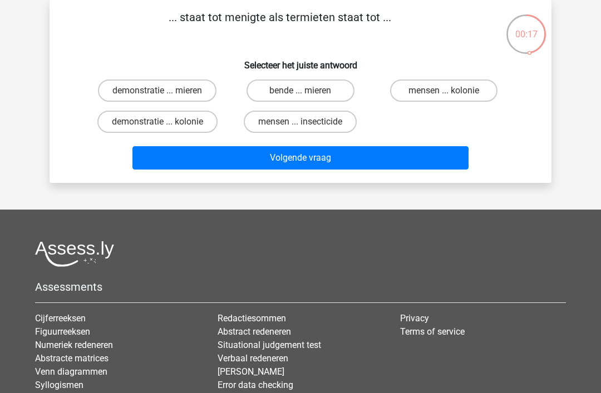
click at [442, 91] on label "mensen ... kolonie" at bounding box center [443, 91] width 107 height 22
click at [443, 91] on input "mensen ... kolonie" at bounding box center [446, 94] width 7 height 7
radio input "true"
click at [330, 154] on button "Volgende vraag" at bounding box center [300, 157] width 337 height 23
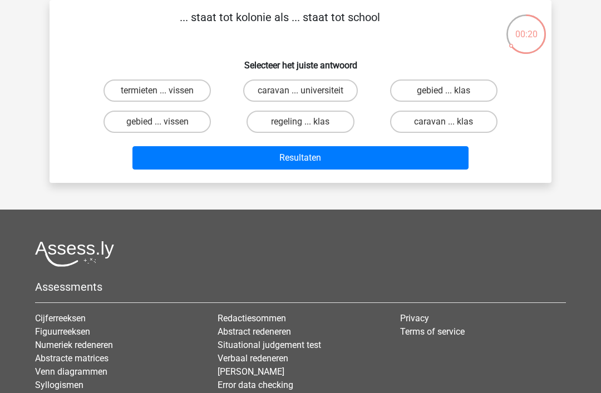
click at [464, 120] on label "caravan ... klas" at bounding box center [443, 122] width 107 height 22
click at [451, 122] on input "caravan ... klas" at bounding box center [446, 125] width 7 height 7
radio input "true"
click at [328, 155] on button "Resultaten" at bounding box center [300, 157] width 337 height 23
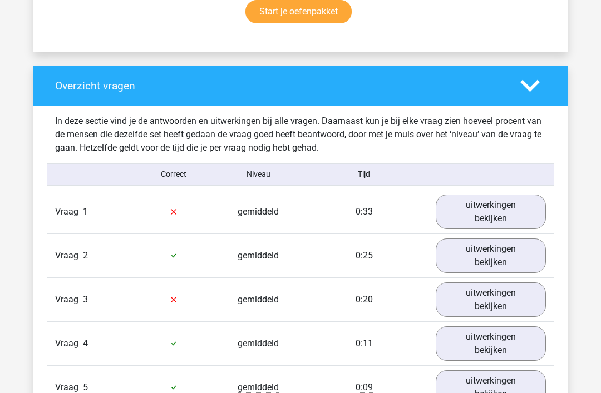
scroll to position [763, 0]
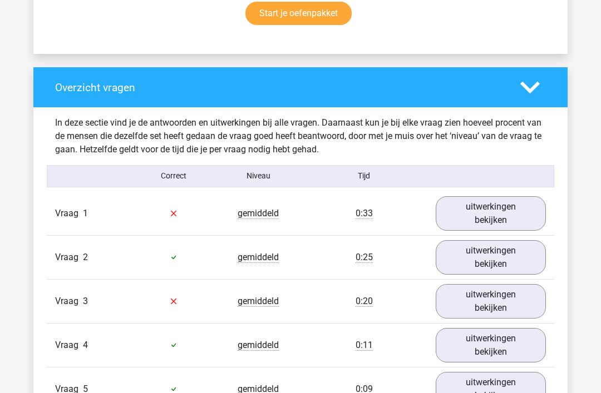
click at [486, 209] on link "uitwerkingen bekijken" at bounding box center [491, 213] width 110 height 34
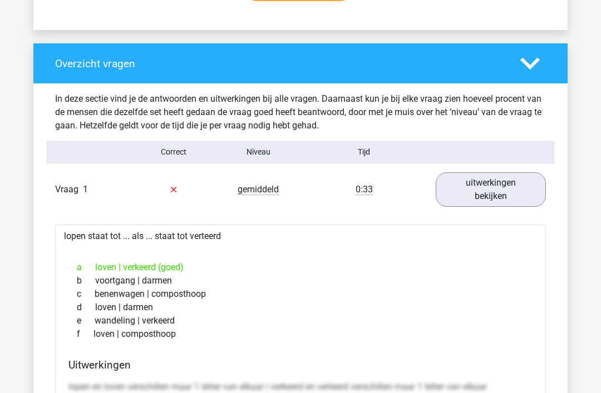
scroll to position [786, 0]
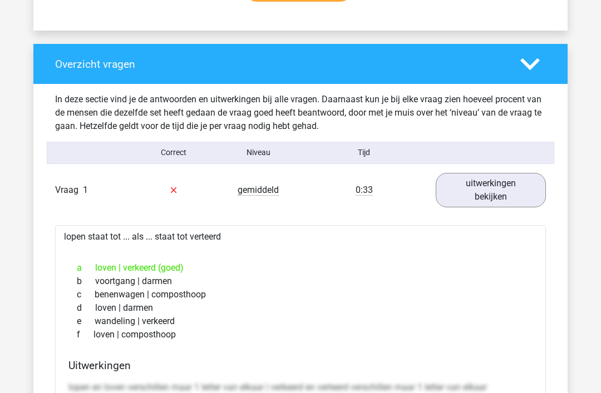
click at [501, 190] on link "uitwerkingen bekijken" at bounding box center [491, 190] width 110 height 34
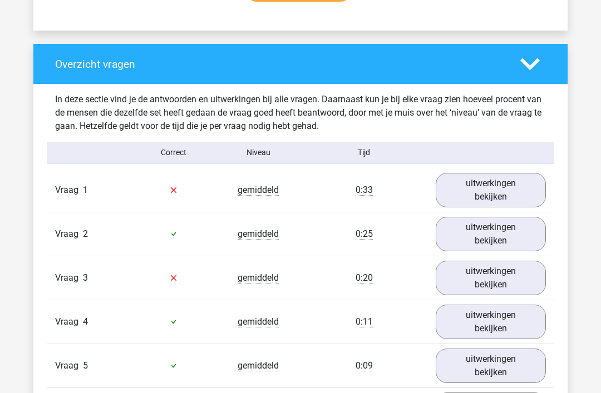
click at [497, 233] on link "uitwerkingen bekijken" at bounding box center [491, 234] width 110 height 34
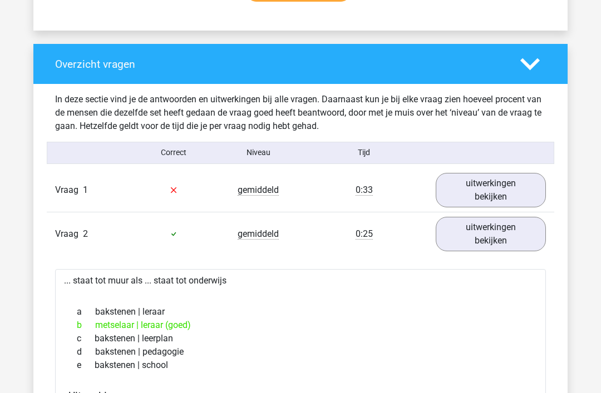
click at [496, 227] on link "uitwerkingen bekijken" at bounding box center [491, 234] width 110 height 34
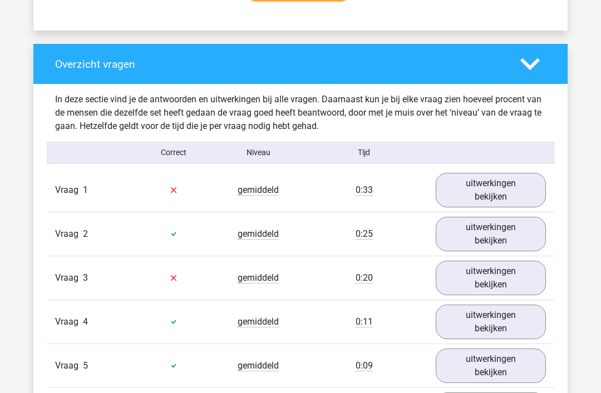
click at [493, 235] on link "uitwerkingen bekijken" at bounding box center [491, 234] width 110 height 34
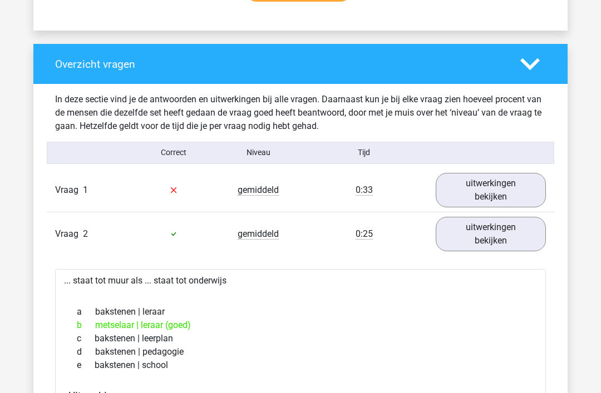
click at [497, 237] on link "uitwerkingen bekijken" at bounding box center [491, 234] width 110 height 34
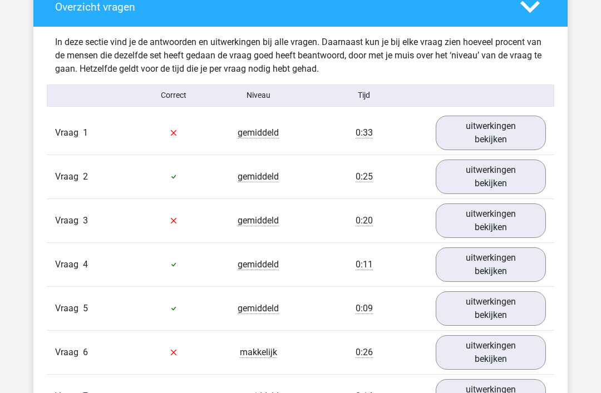
scroll to position [843, 0]
click at [493, 224] on link "uitwerkingen bekijken" at bounding box center [491, 221] width 110 height 34
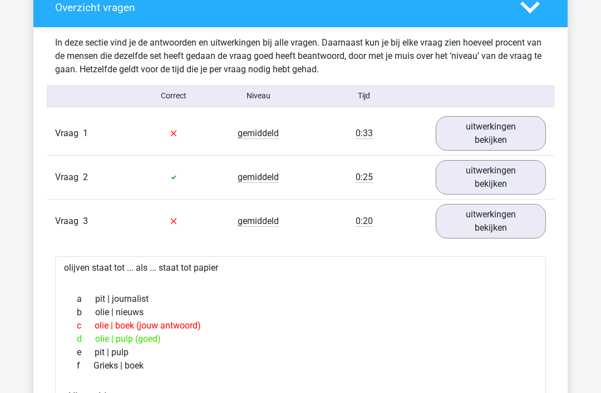
click at [504, 221] on link "uitwerkingen bekijken" at bounding box center [491, 221] width 110 height 34
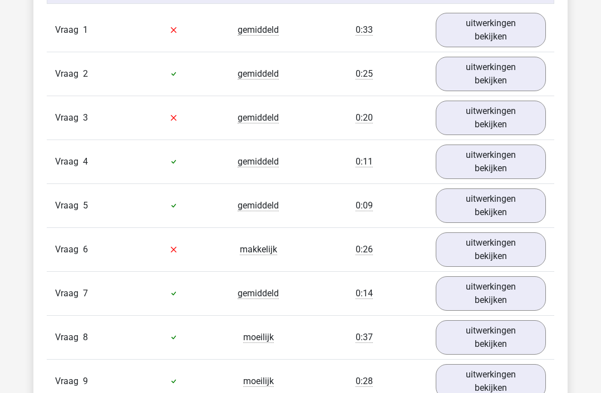
scroll to position [948, 0]
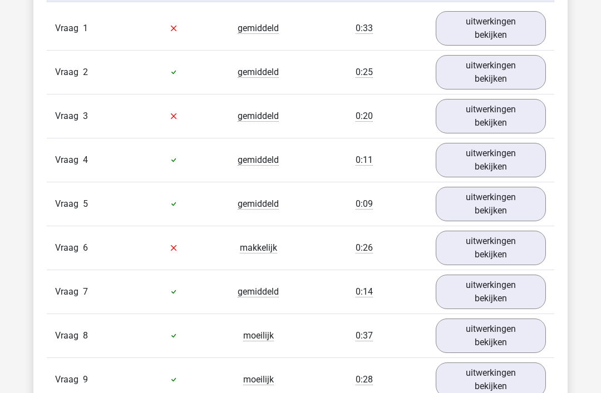
click at [492, 253] on link "uitwerkingen bekijken" at bounding box center [491, 248] width 110 height 34
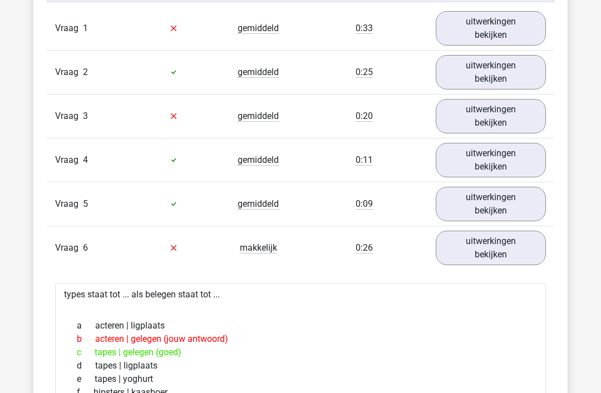
click at [498, 245] on link "uitwerkingen bekijken" at bounding box center [491, 248] width 110 height 34
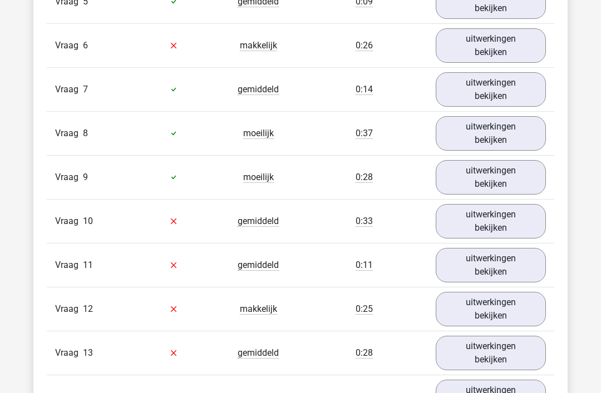
scroll to position [1150, 0]
click at [498, 219] on link "uitwerkingen bekijken" at bounding box center [491, 221] width 110 height 34
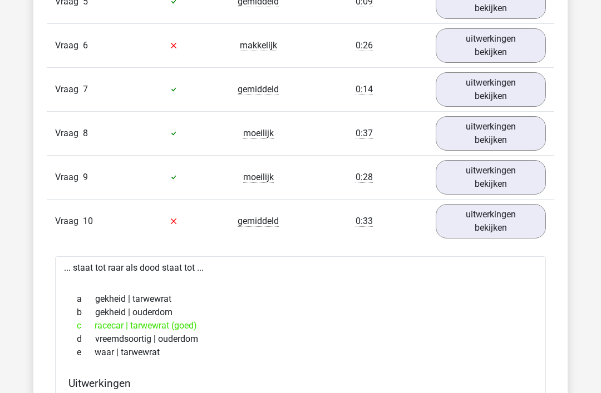
click at [502, 217] on link "uitwerkingen bekijken" at bounding box center [491, 221] width 110 height 34
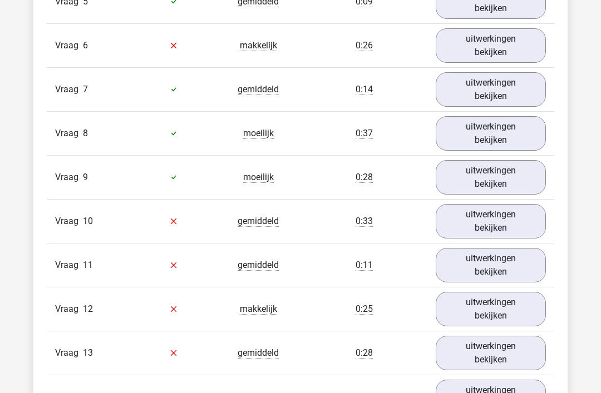
click at [504, 259] on link "uitwerkingen bekijken" at bounding box center [491, 265] width 110 height 34
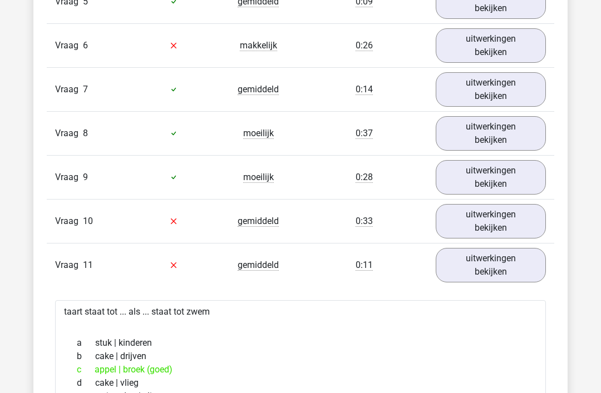
click at [485, 261] on link "uitwerkingen bekijken" at bounding box center [491, 265] width 110 height 34
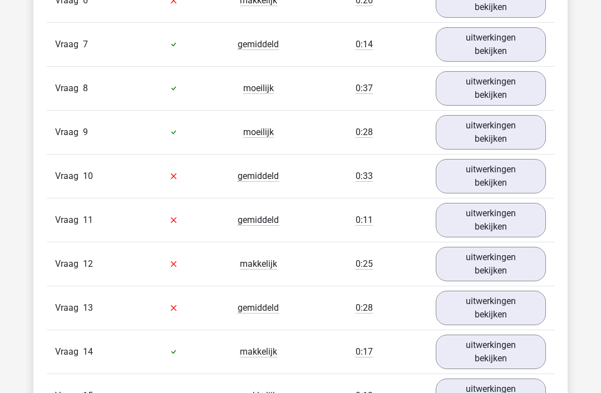
click at [494, 262] on link "uitwerkingen bekijken" at bounding box center [491, 265] width 110 height 34
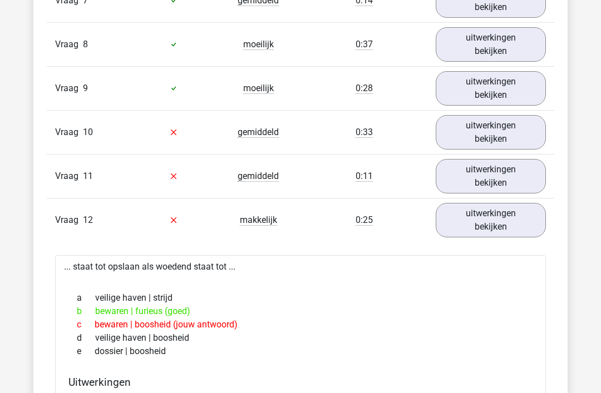
scroll to position [1238, 0]
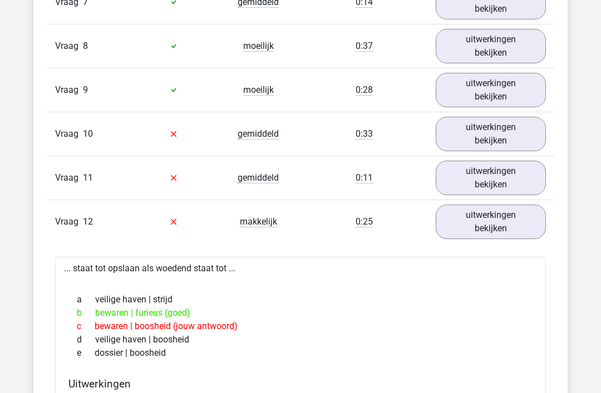
click at [492, 218] on link "uitwerkingen bekijken" at bounding box center [491, 222] width 110 height 34
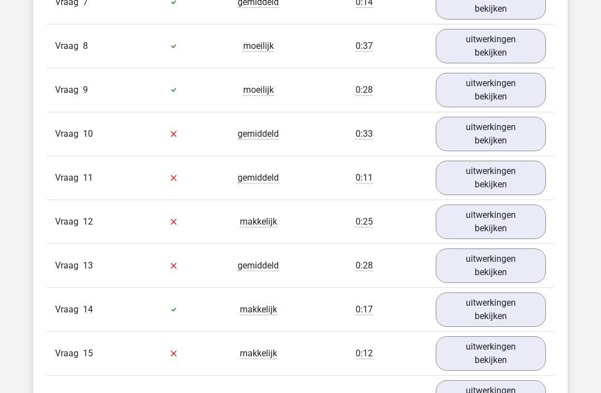
click at [494, 270] on link "uitwerkingen bekijken" at bounding box center [491, 266] width 110 height 34
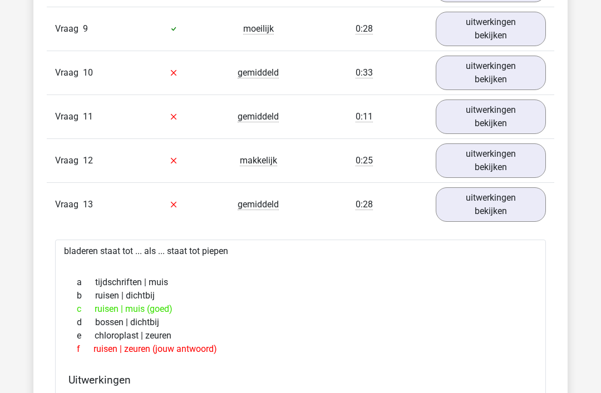
scroll to position [1300, 0]
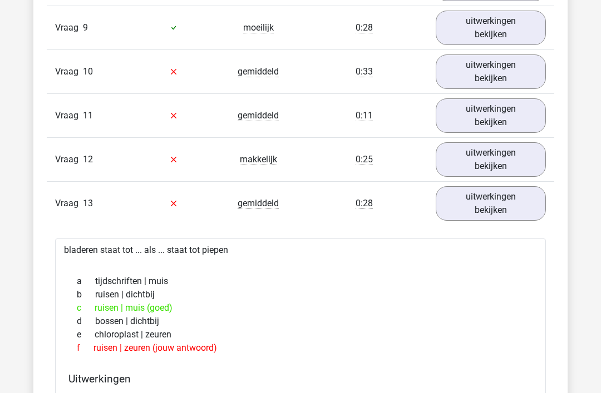
click at [501, 198] on link "uitwerkingen bekijken" at bounding box center [491, 203] width 110 height 34
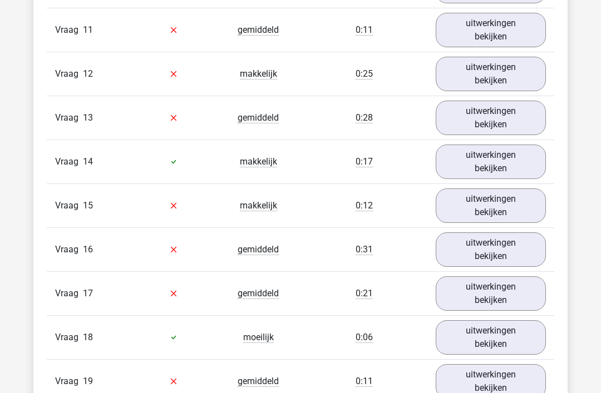
scroll to position [1386, 0]
click at [502, 209] on link "uitwerkingen bekijken" at bounding box center [491, 206] width 110 height 34
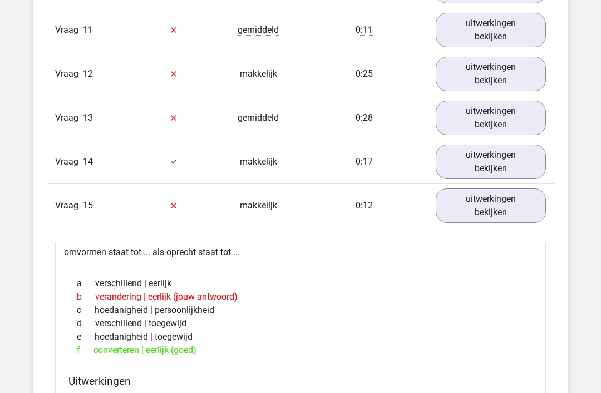
click at [496, 207] on link "uitwerkingen bekijken" at bounding box center [491, 206] width 110 height 34
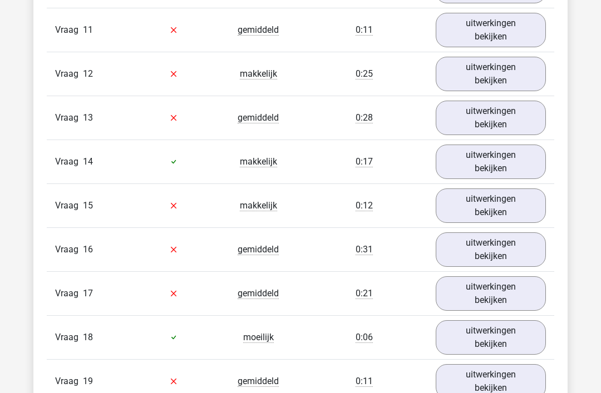
click at [488, 299] on link "uitwerkingen bekijken" at bounding box center [491, 293] width 110 height 34
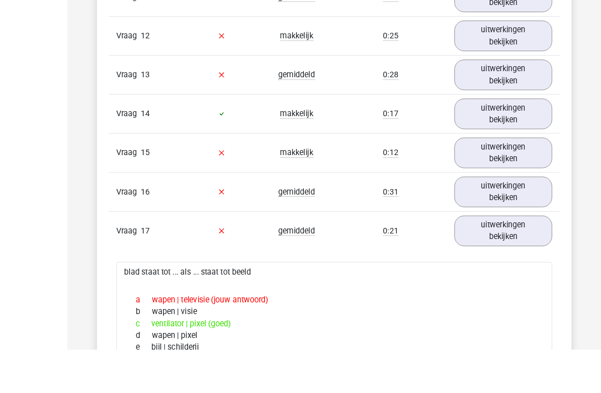
scroll to position [1495, 0]
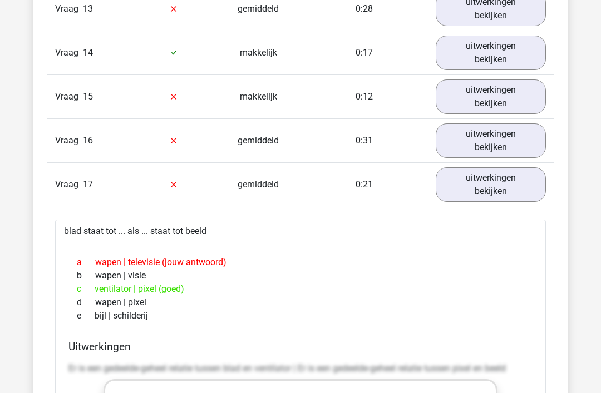
click at [495, 180] on link "uitwerkingen bekijken" at bounding box center [491, 184] width 110 height 34
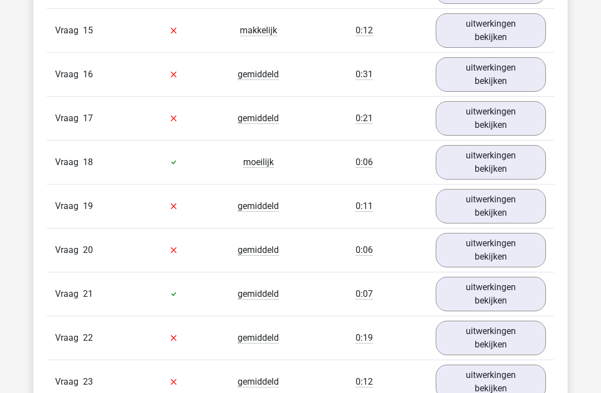
scroll to position [1561, 0]
click at [493, 210] on link "uitwerkingen bekijken" at bounding box center [491, 206] width 110 height 34
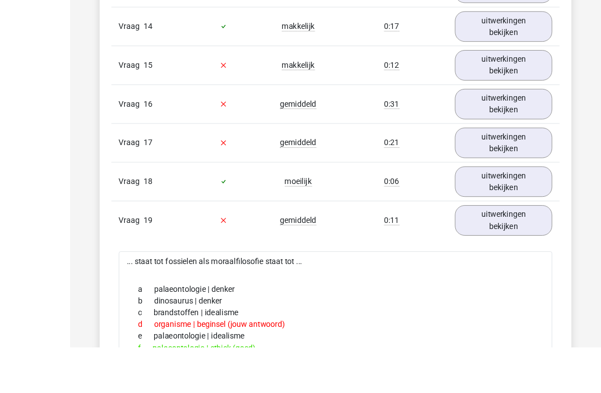
scroll to position [1608, 0]
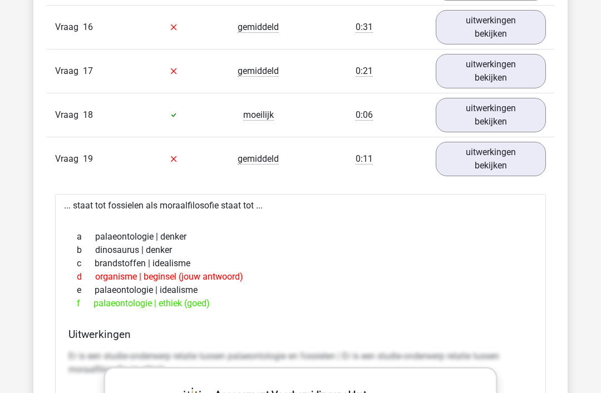
click at [494, 162] on link "uitwerkingen bekijken" at bounding box center [491, 159] width 110 height 34
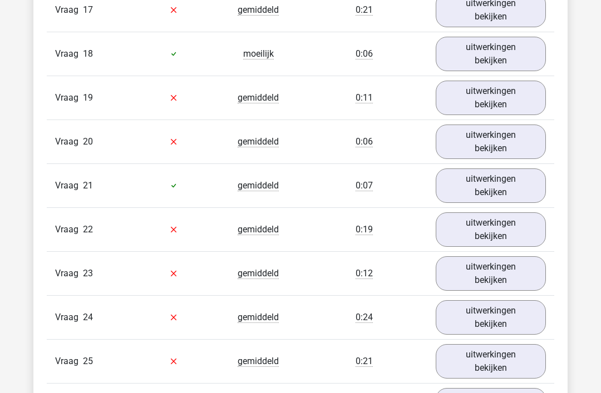
scroll to position [1669, 0]
click at [504, 149] on link "uitwerkingen bekijken" at bounding box center [491, 142] width 110 height 34
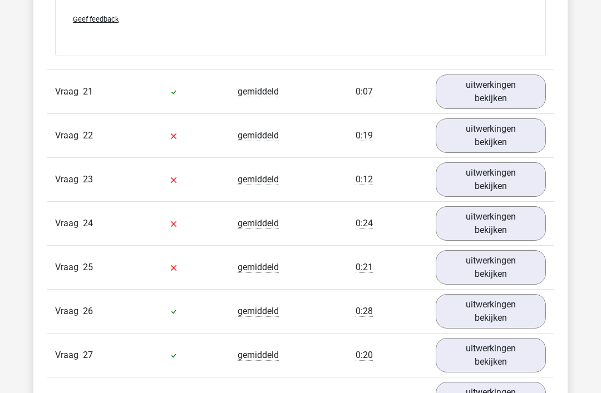
scroll to position [2312, 0]
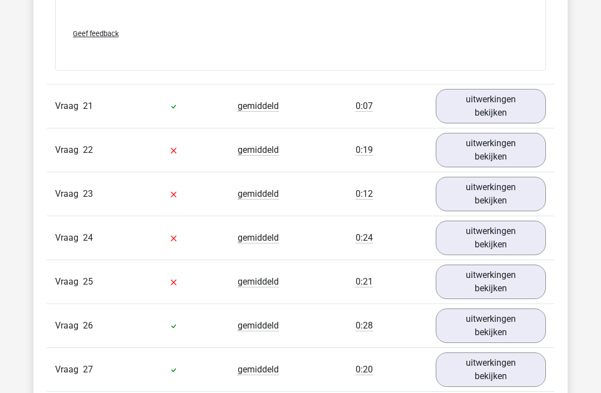
click at [493, 149] on link "uitwerkingen bekijken" at bounding box center [491, 150] width 110 height 34
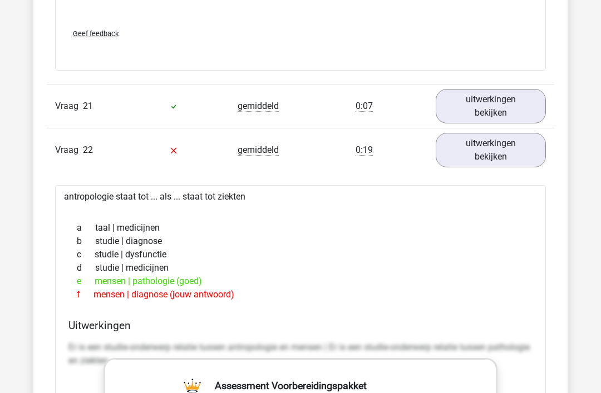
click at [502, 152] on link "uitwerkingen bekijken" at bounding box center [491, 150] width 110 height 34
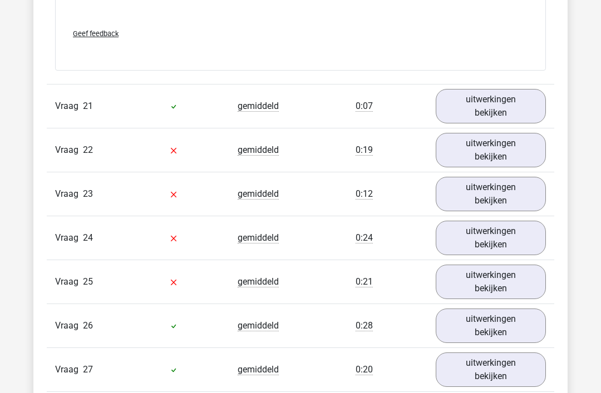
click at [501, 240] on link "uitwerkingen bekijken" at bounding box center [491, 238] width 110 height 34
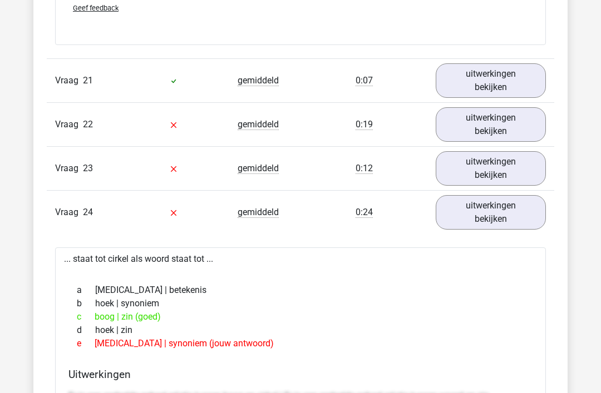
click at [501, 211] on link "uitwerkingen bekijken" at bounding box center [491, 213] width 110 height 34
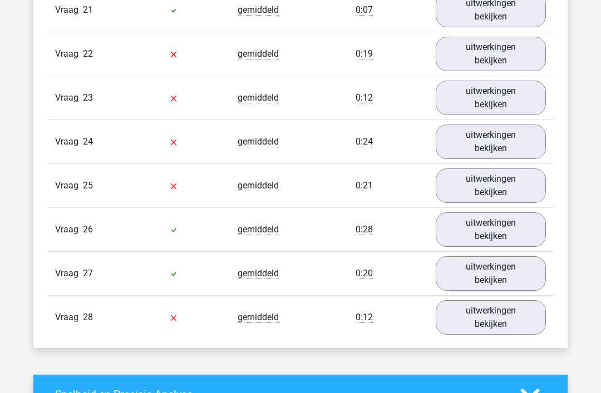
scroll to position [2408, 0]
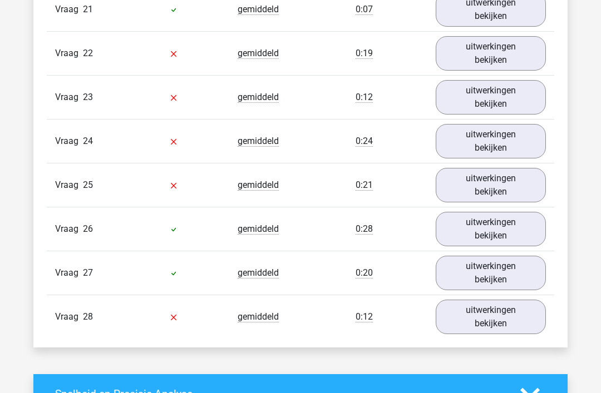
click at [492, 313] on link "uitwerkingen bekijken" at bounding box center [491, 317] width 110 height 34
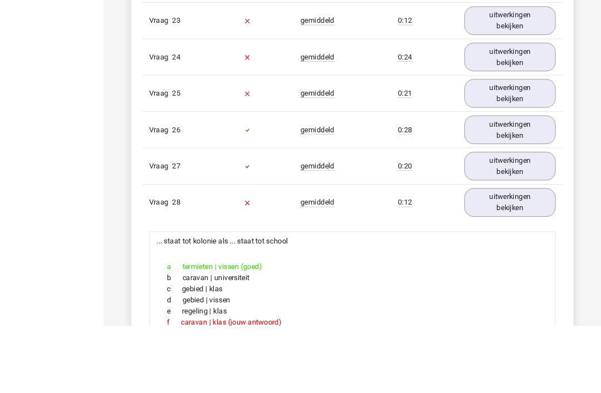
scroll to position [2564, 0]
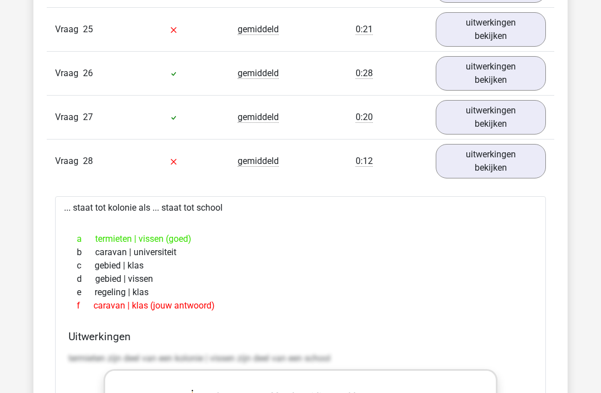
click at [494, 159] on link "uitwerkingen bekijken" at bounding box center [491, 161] width 110 height 34
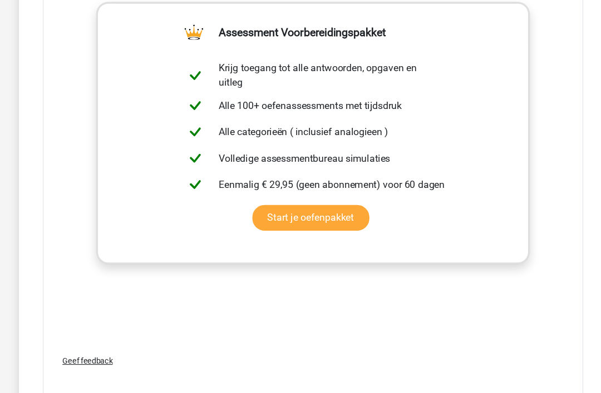
scroll to position [1979, 0]
